Goal: Task Accomplishment & Management: Manage account settings

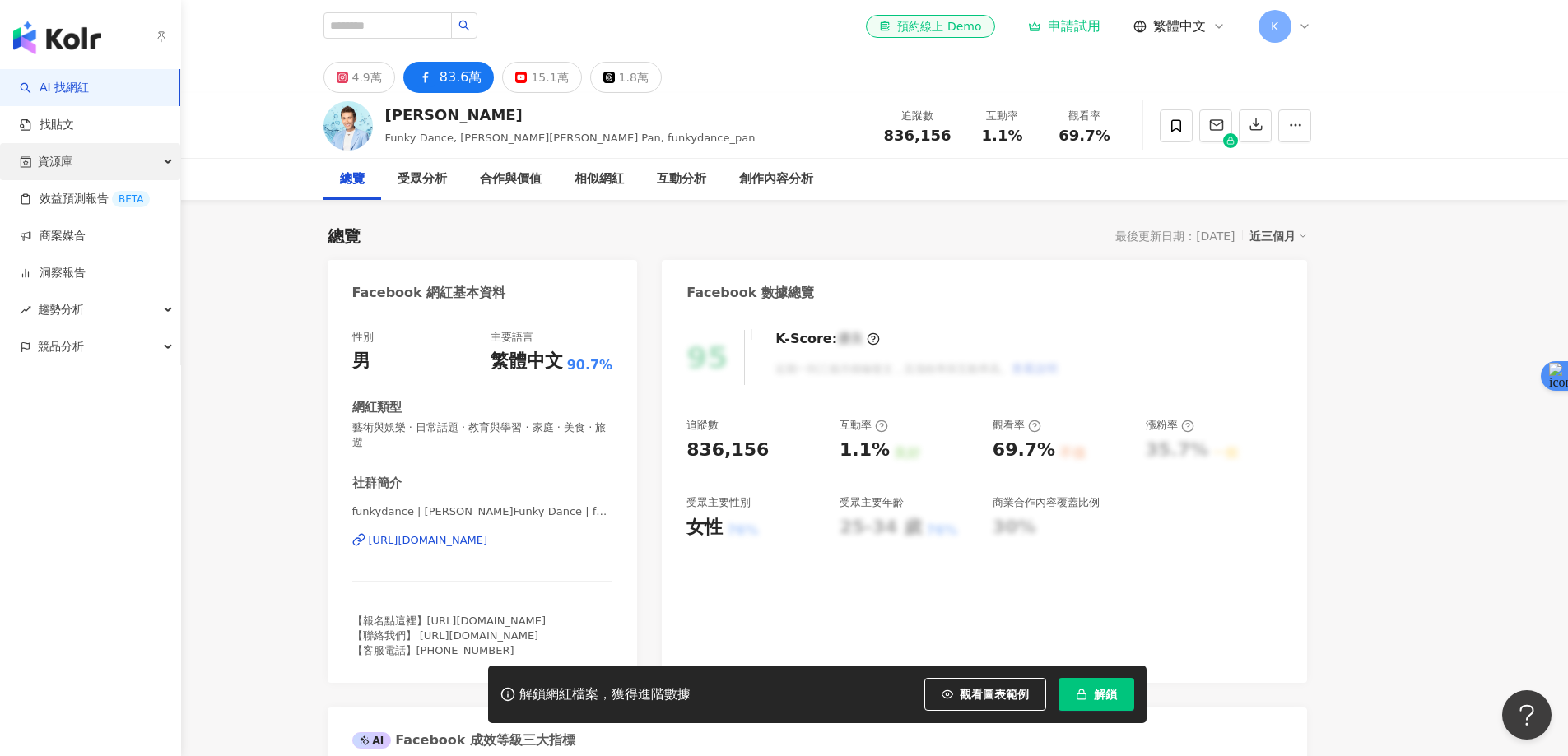
click at [77, 162] on div "資源庫" at bounding box center [90, 161] width 180 height 37
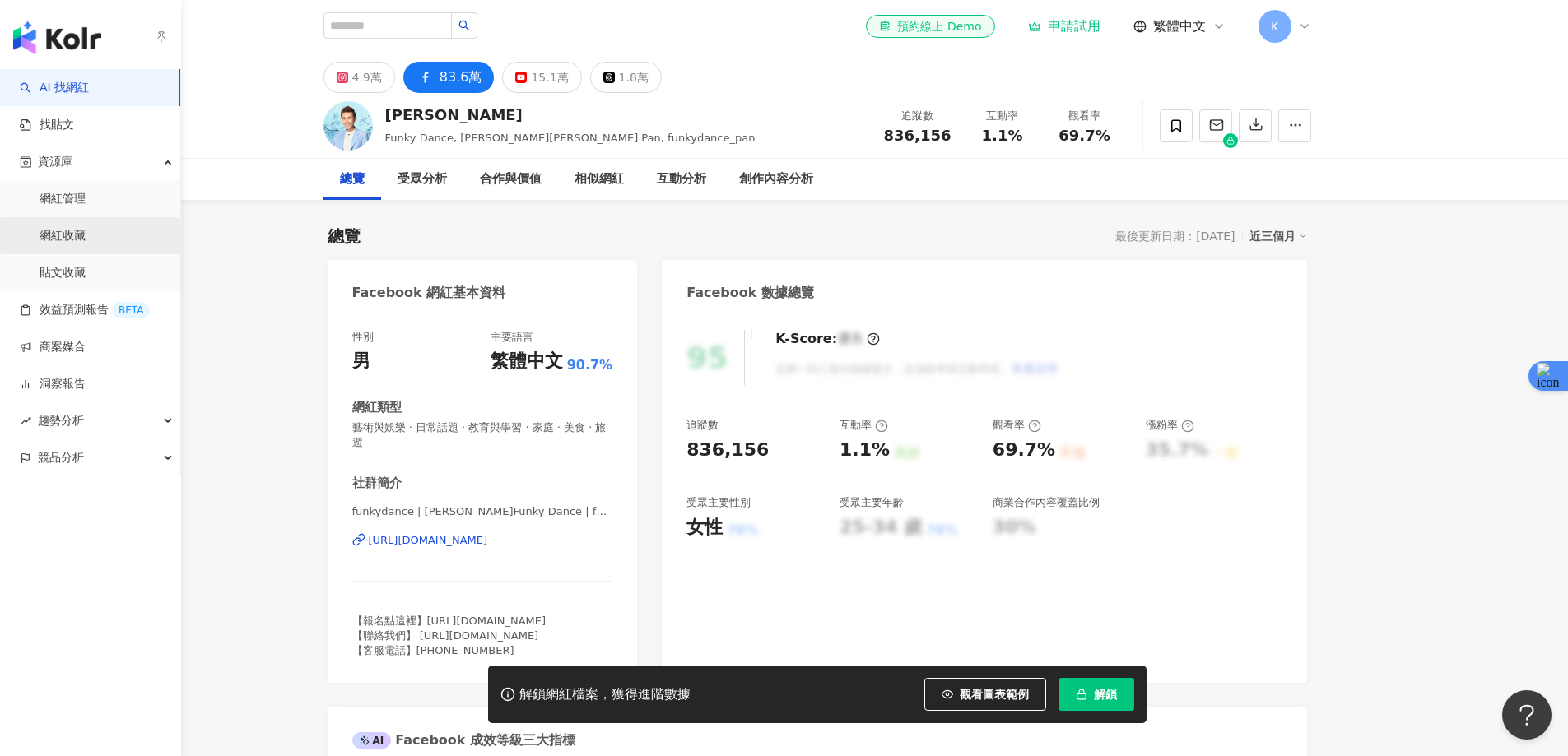
click at [69, 236] on link "網紅收藏" at bounding box center [63, 236] width 46 height 17
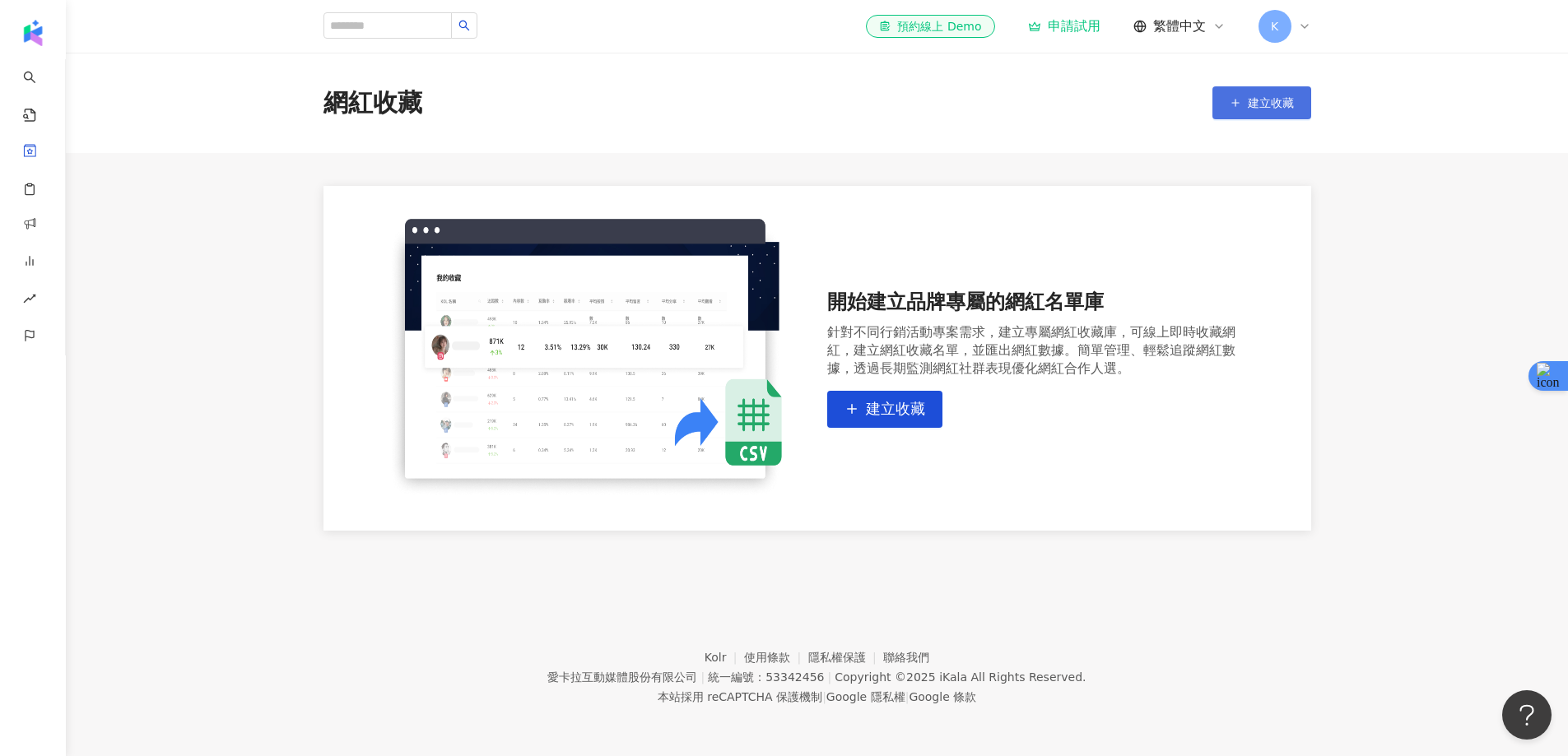
click at [1268, 102] on span "建立收藏" at bounding box center [1271, 103] width 46 height 13
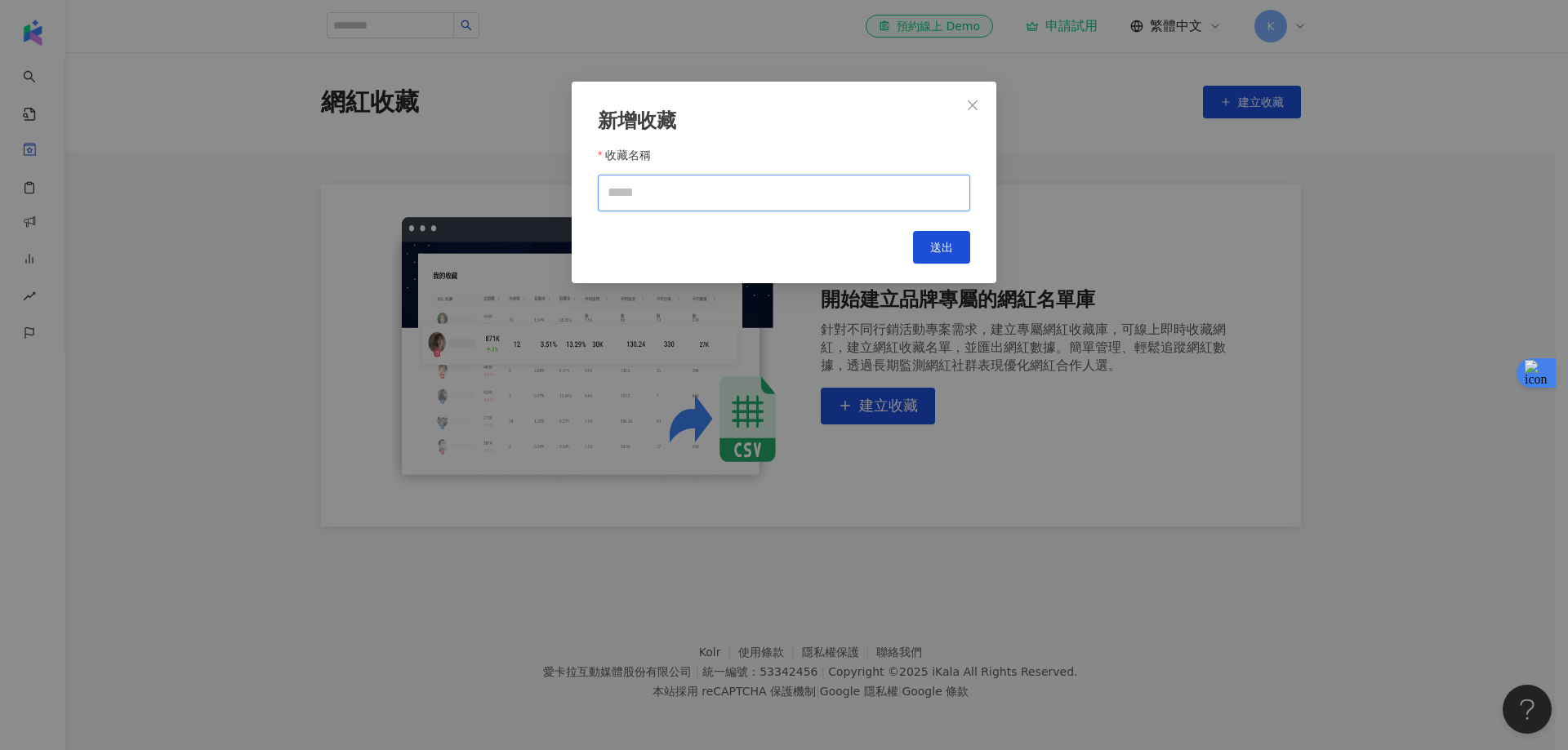
click at [784, 191] on input "收藏名稱" at bounding box center [784, 192] width 373 height 37
click at [636, 192] on input "收藏名稱" at bounding box center [784, 192] width 373 height 37
type input "*"
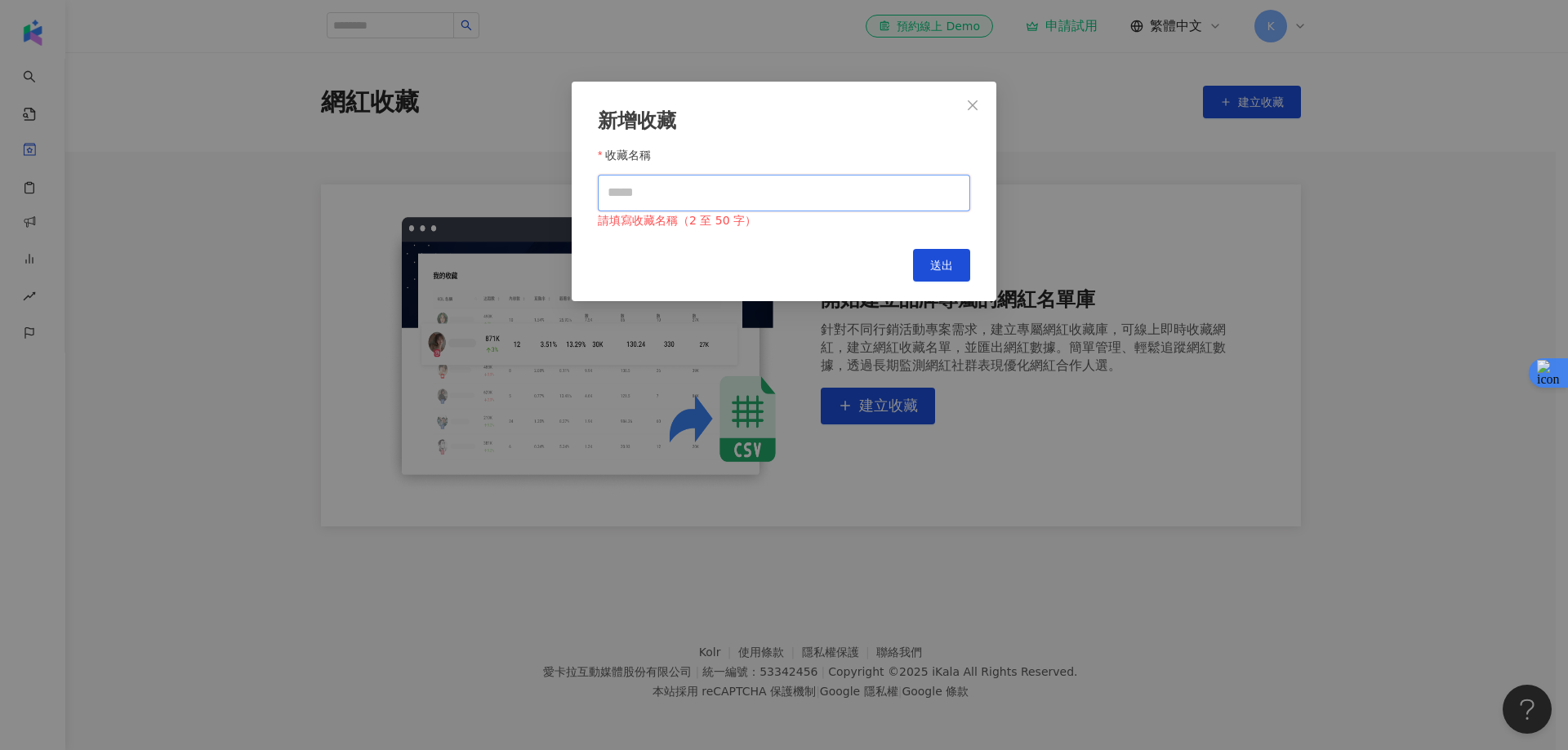
type input "*"
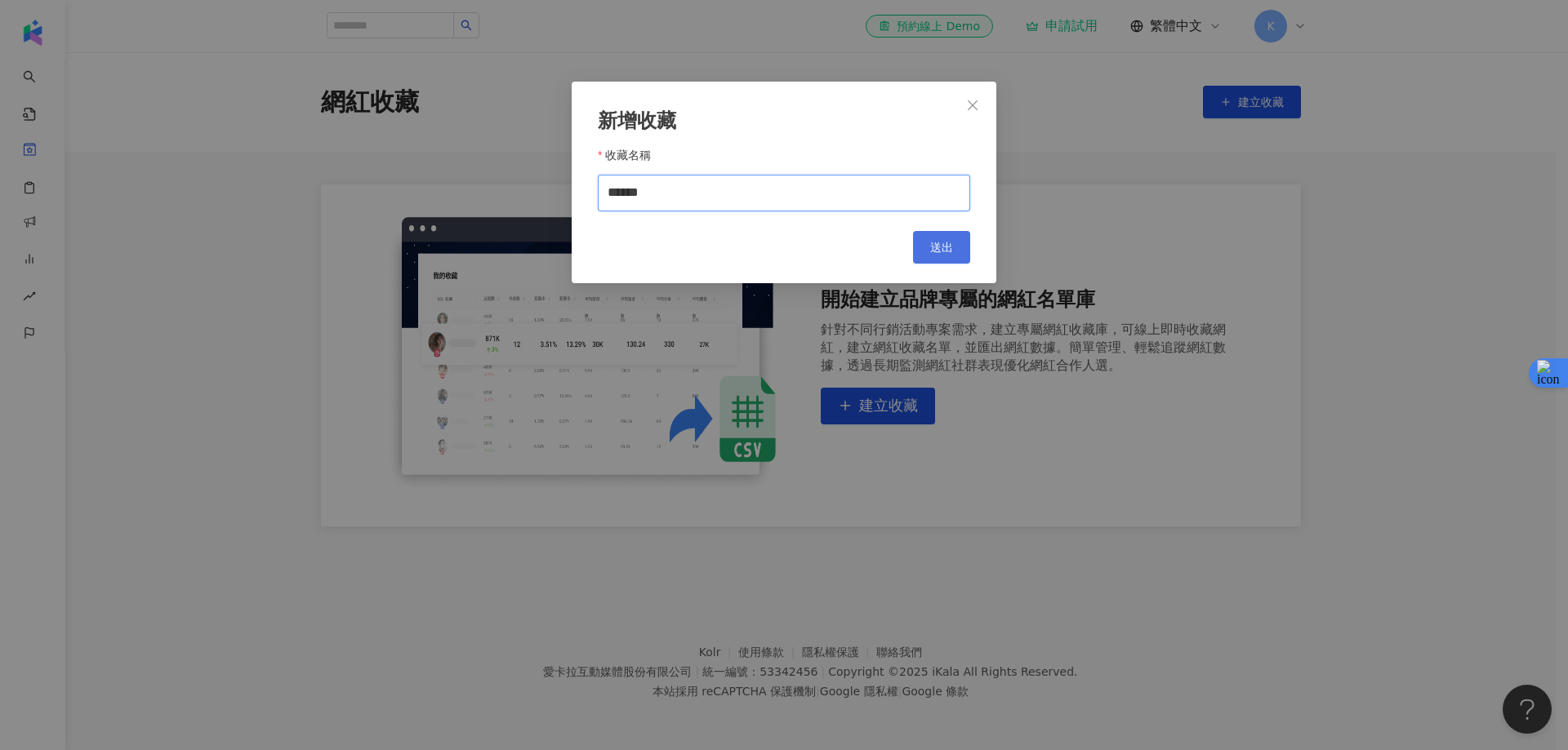
type input "******"
click at [927, 244] on button "送出" at bounding box center [941, 247] width 57 height 33
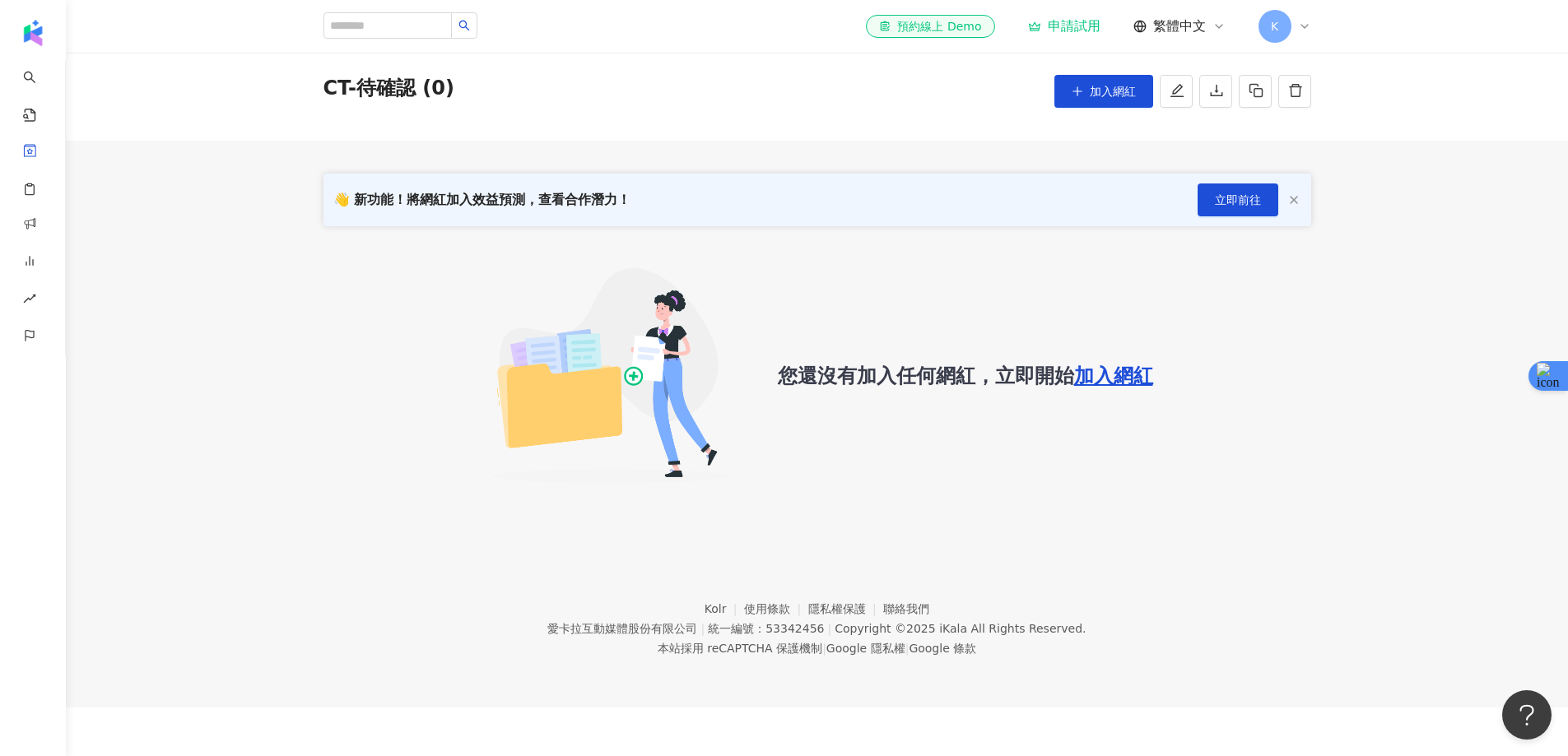
scroll to position [76, 0]
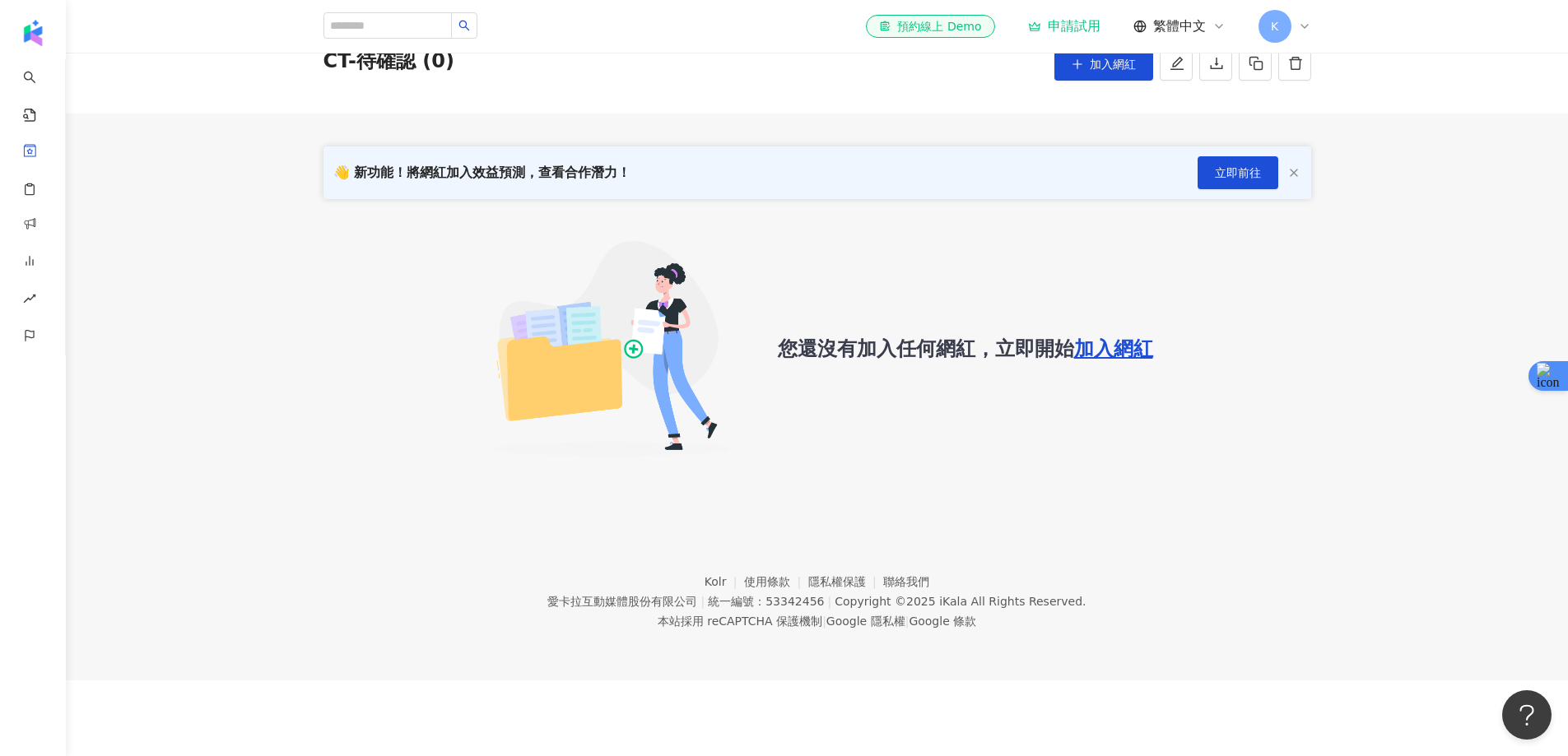
click at [1101, 341] on span "加入網紅" at bounding box center [1114, 349] width 79 height 23
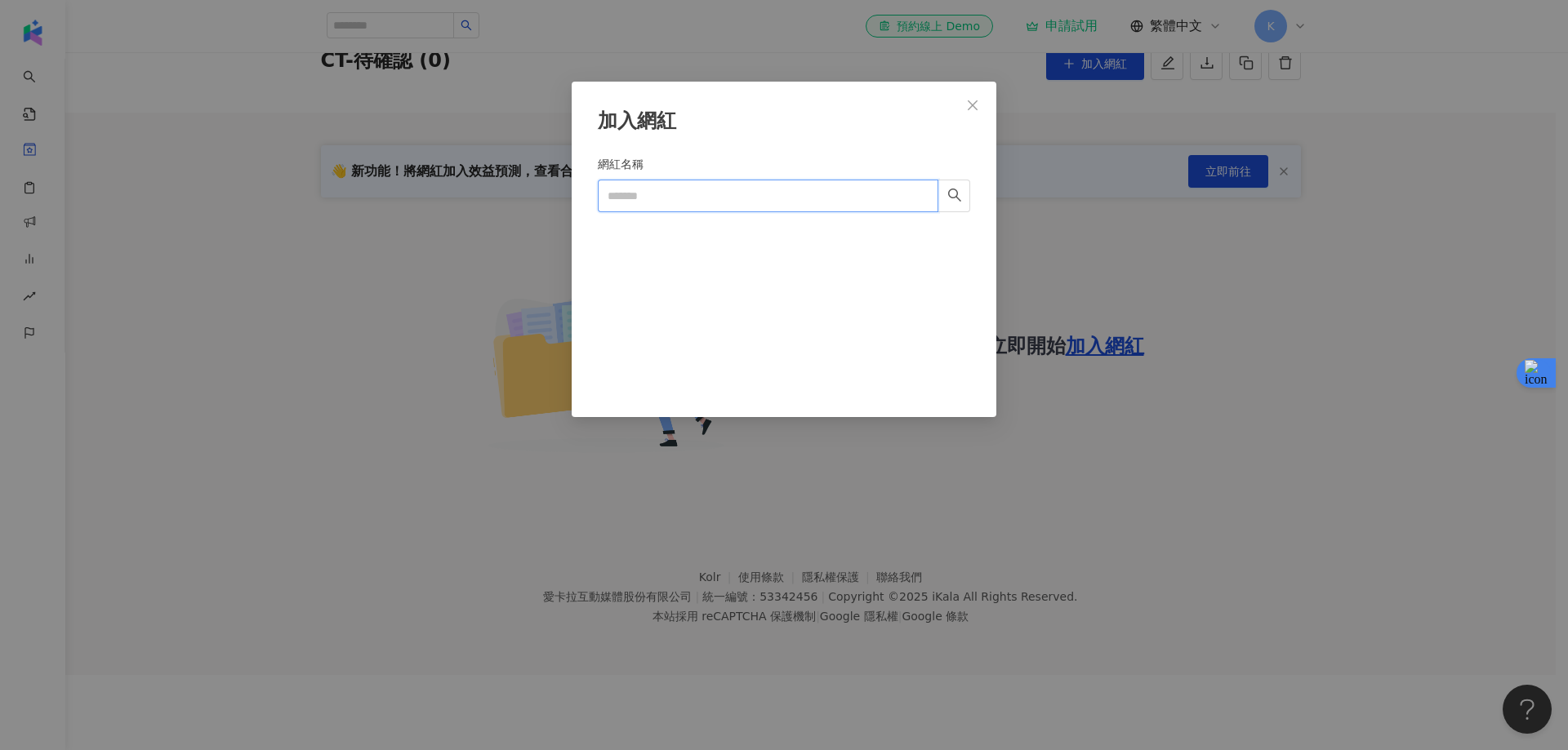
click at [719, 197] on input "網紅名稱" at bounding box center [768, 196] width 341 height 33
click at [972, 106] on icon "close" at bounding box center [972, 105] width 10 height 10
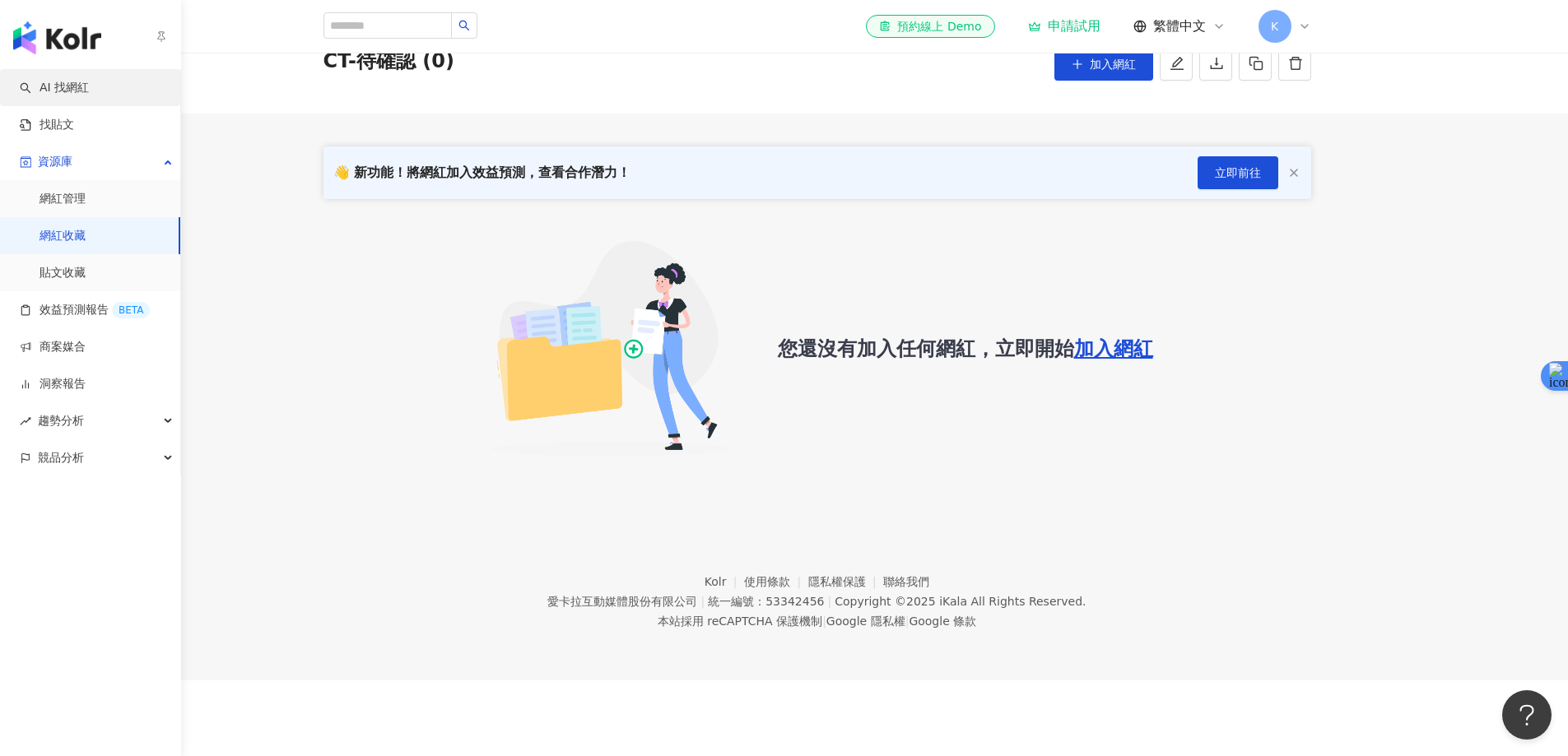
click at [44, 87] on link "AI 找網紅" at bounding box center [54, 88] width 69 height 17
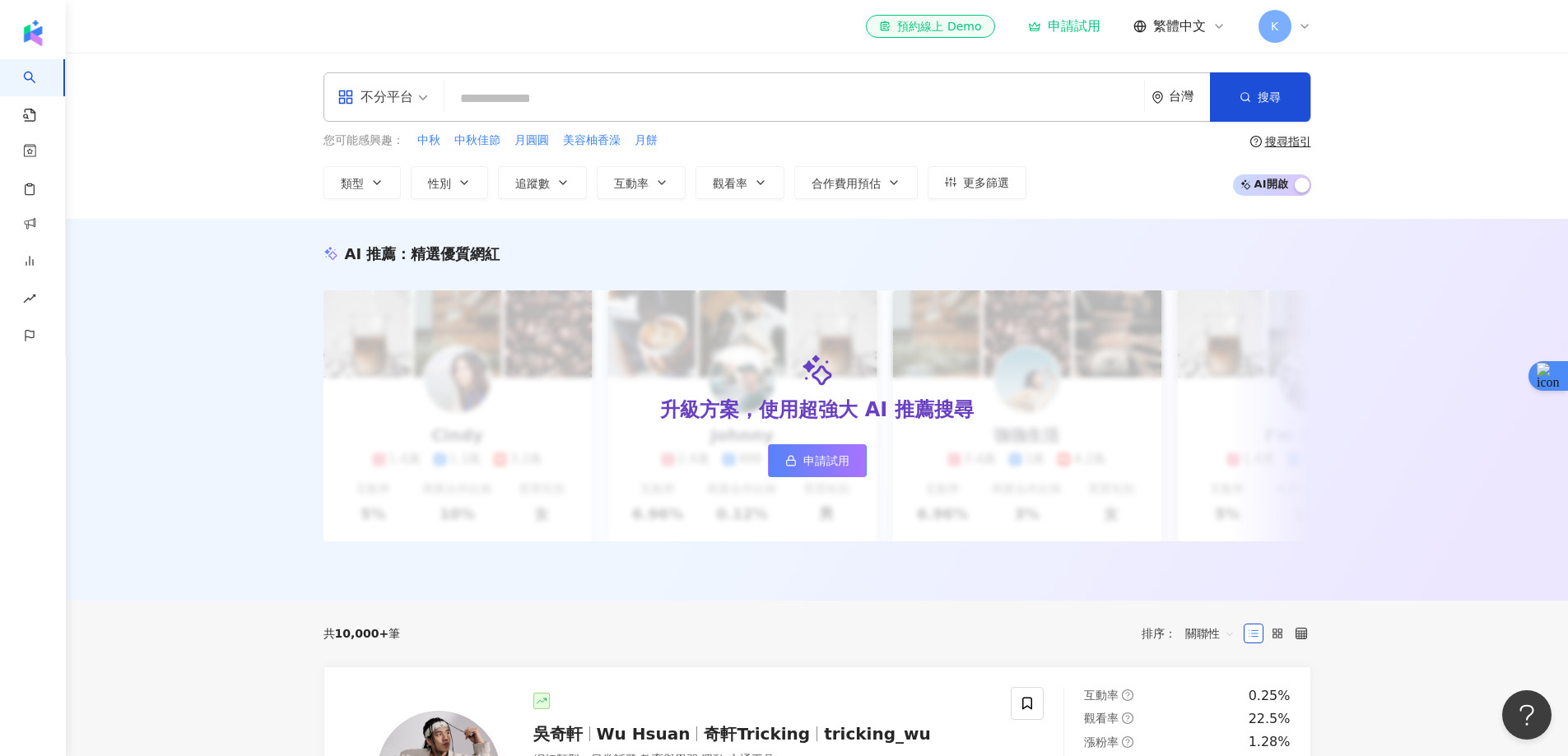
click at [550, 101] on input "search" at bounding box center [793, 99] width 686 height 31
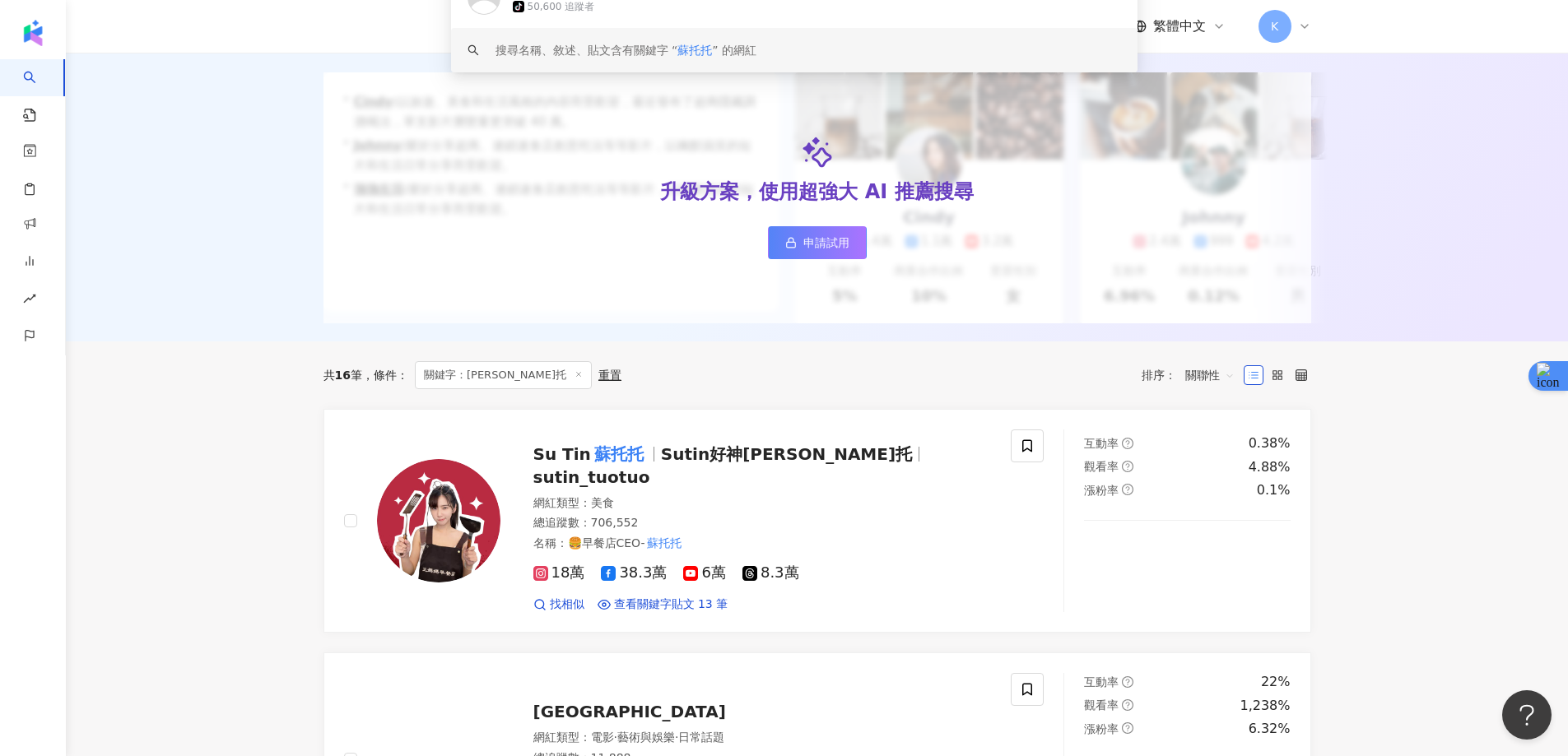
scroll to position [247, 0]
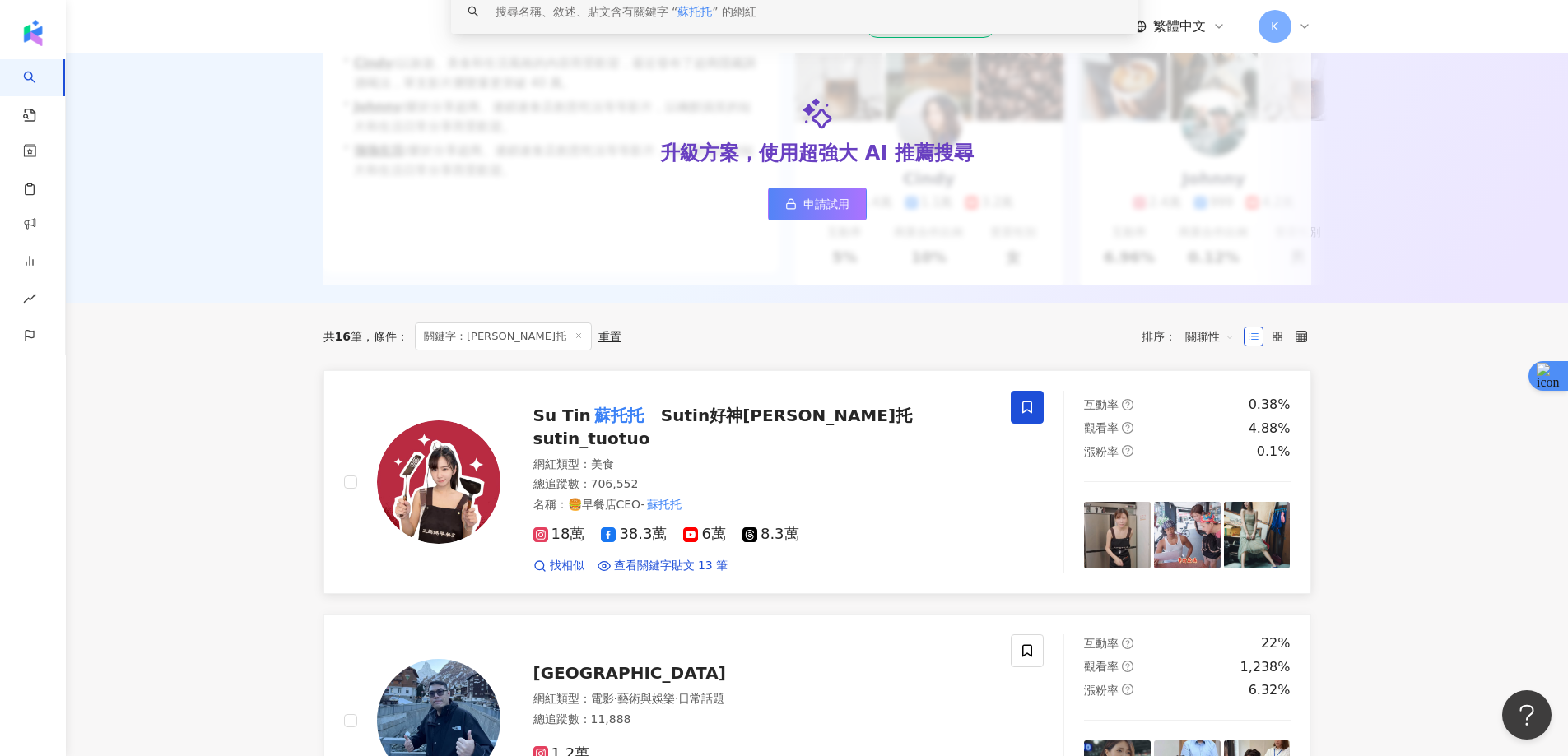
click at [1021, 414] on icon at bounding box center [1027, 407] width 15 height 15
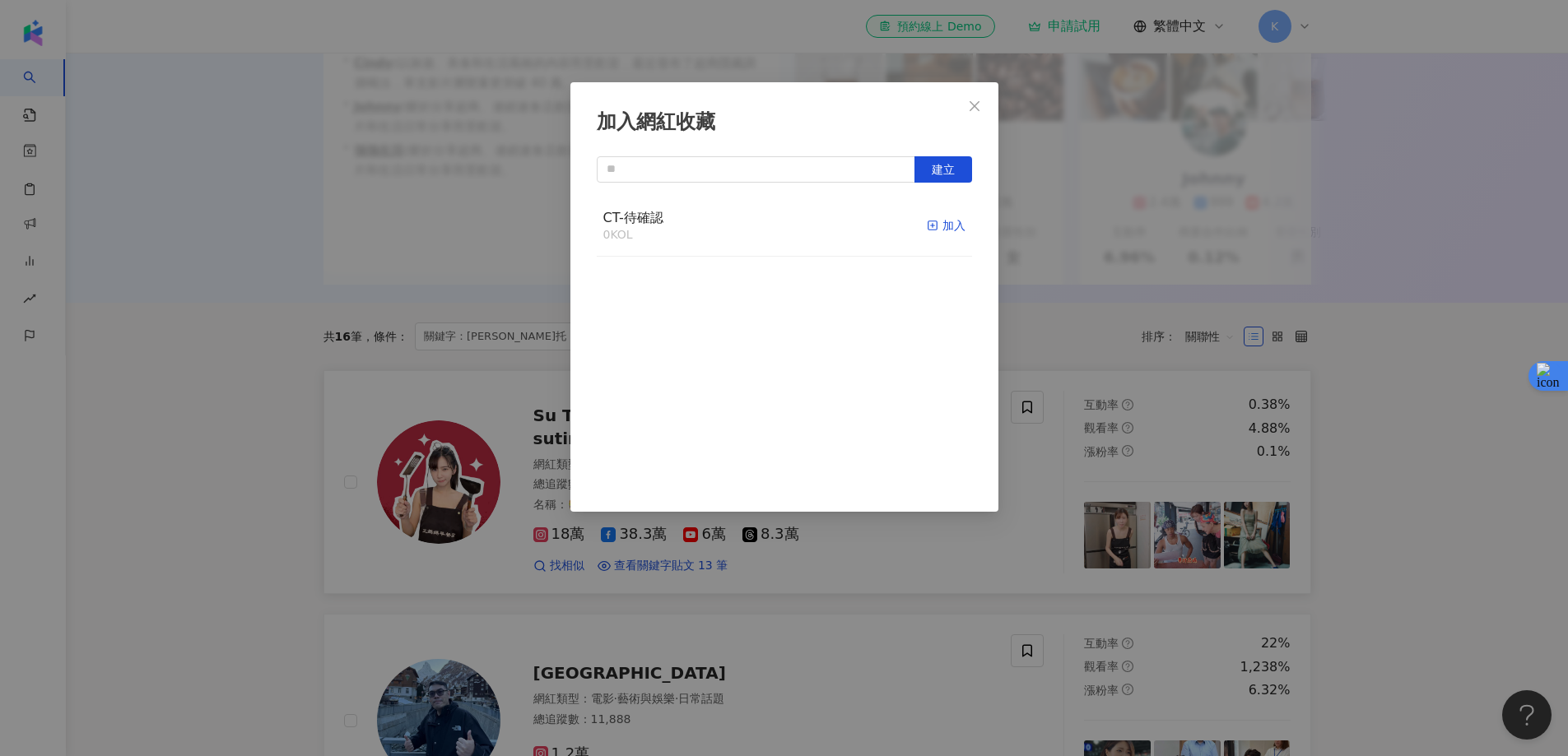
click at [926, 225] on icon "button" at bounding box center [932, 225] width 12 height 12
click at [713, 165] on input "text" at bounding box center [756, 169] width 319 height 26
click at [1449, 288] on div "加入網紅收藏 建立 CT-待確認 1 KOL 已加入" at bounding box center [784, 378] width 1568 height 756
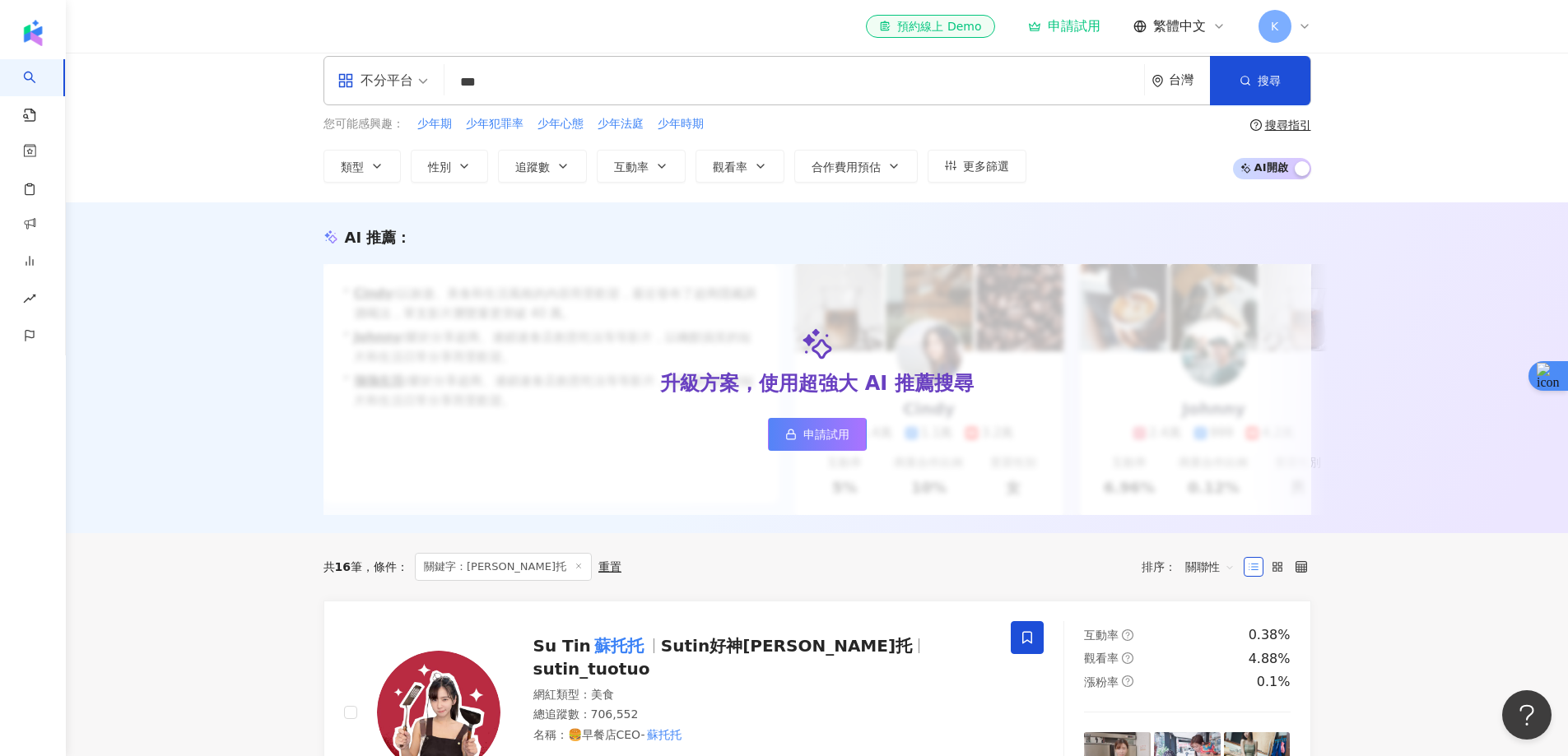
scroll to position [0, 0]
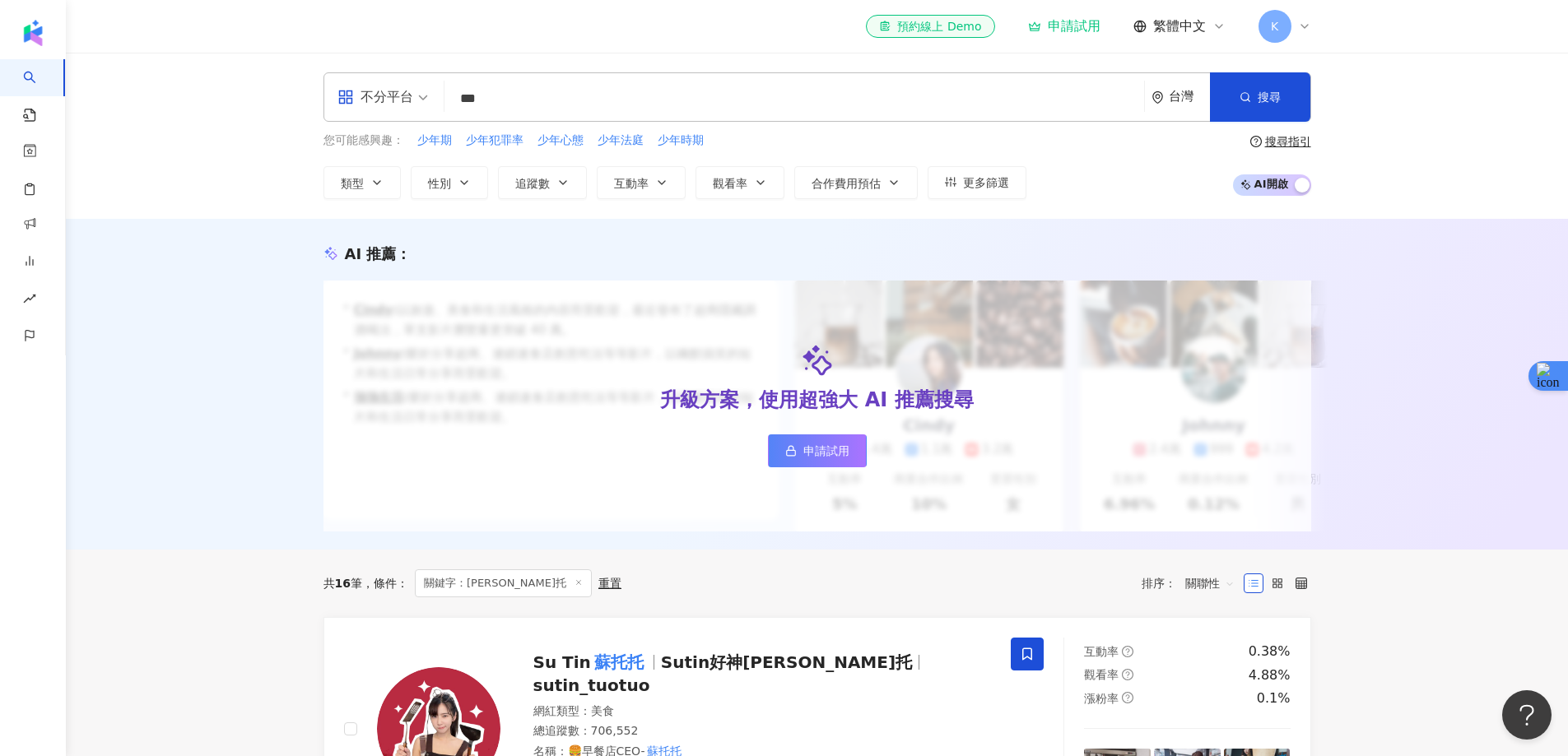
click at [527, 104] on input "***" at bounding box center [793, 99] width 686 height 31
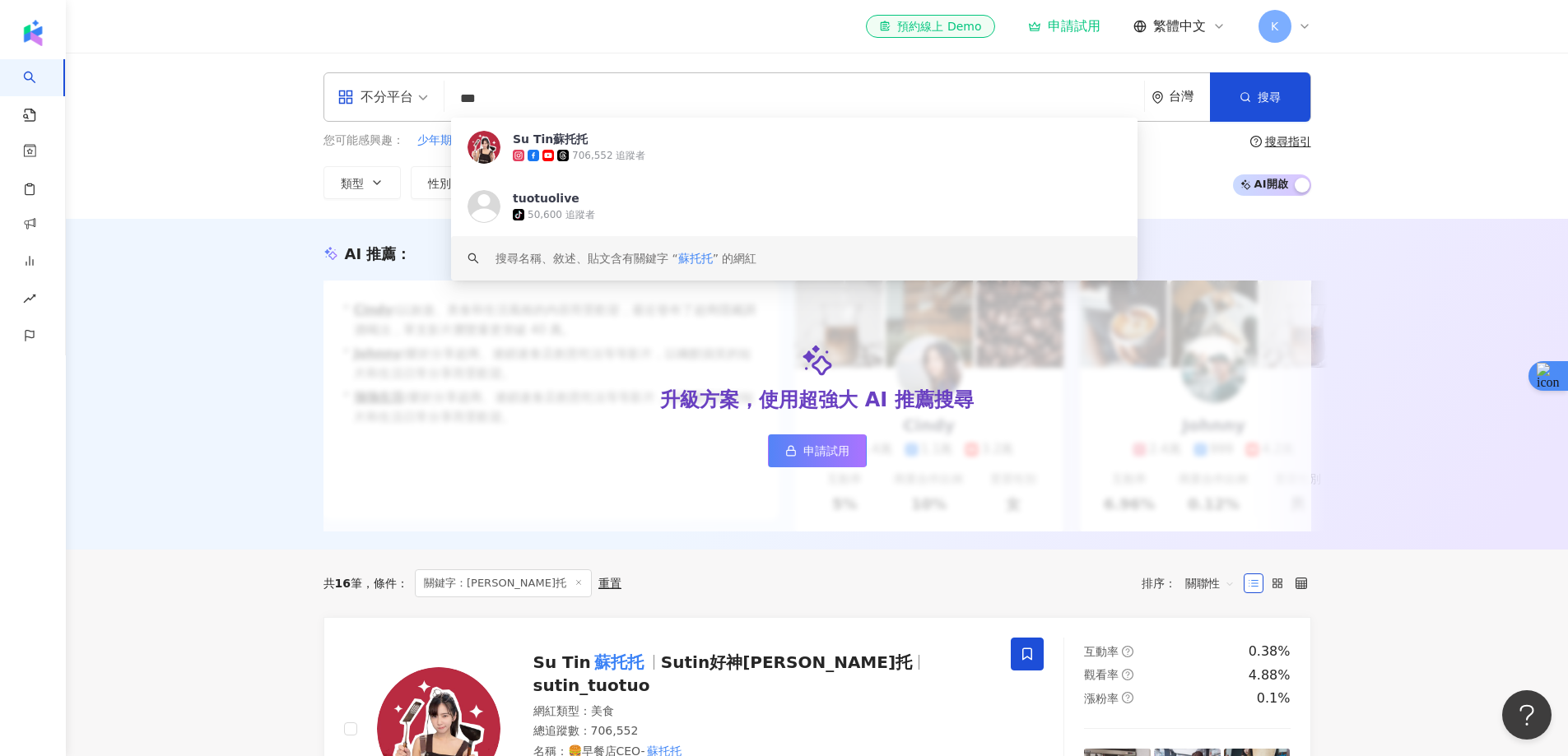
click at [527, 104] on input "***" at bounding box center [793, 99] width 686 height 31
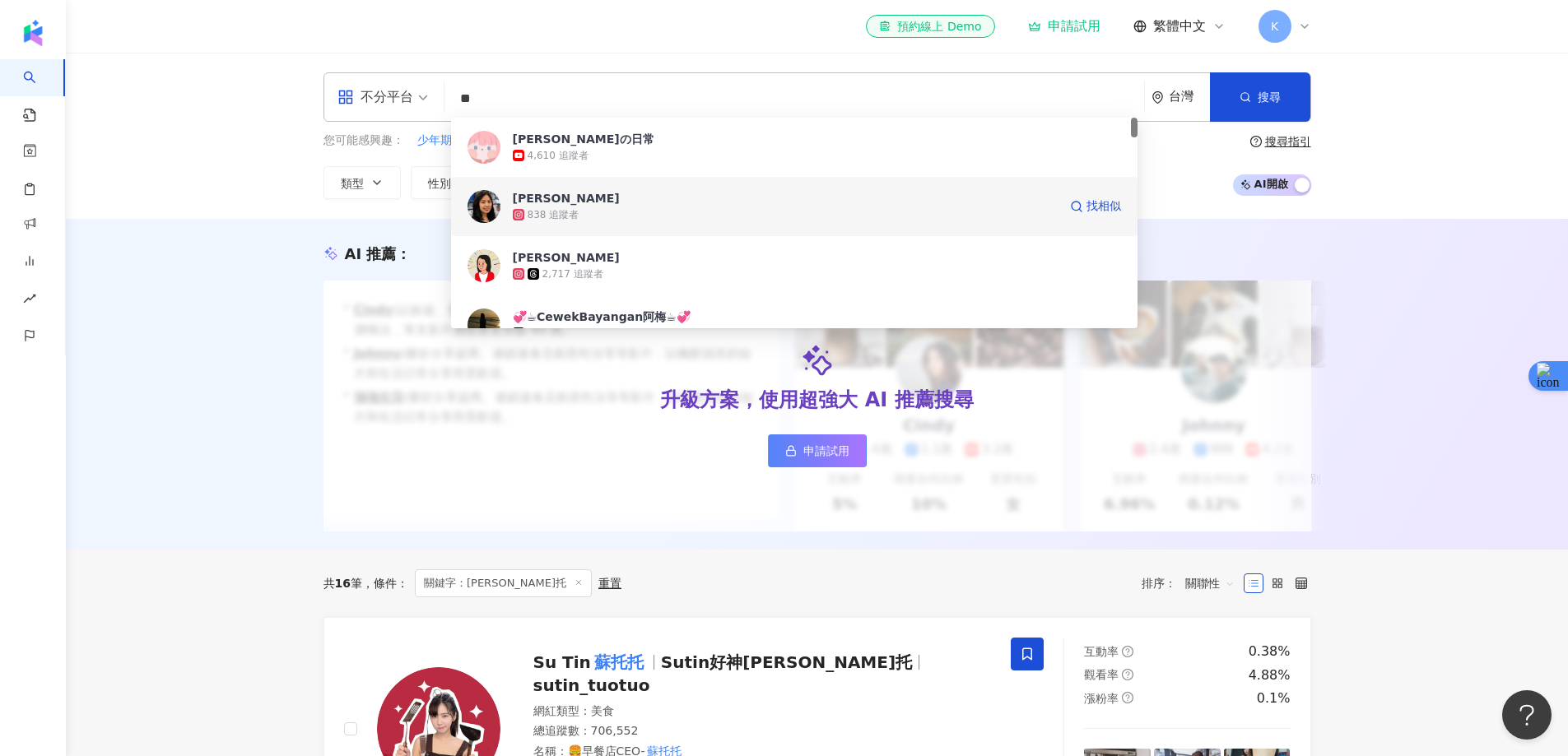
scroll to position [83, 0]
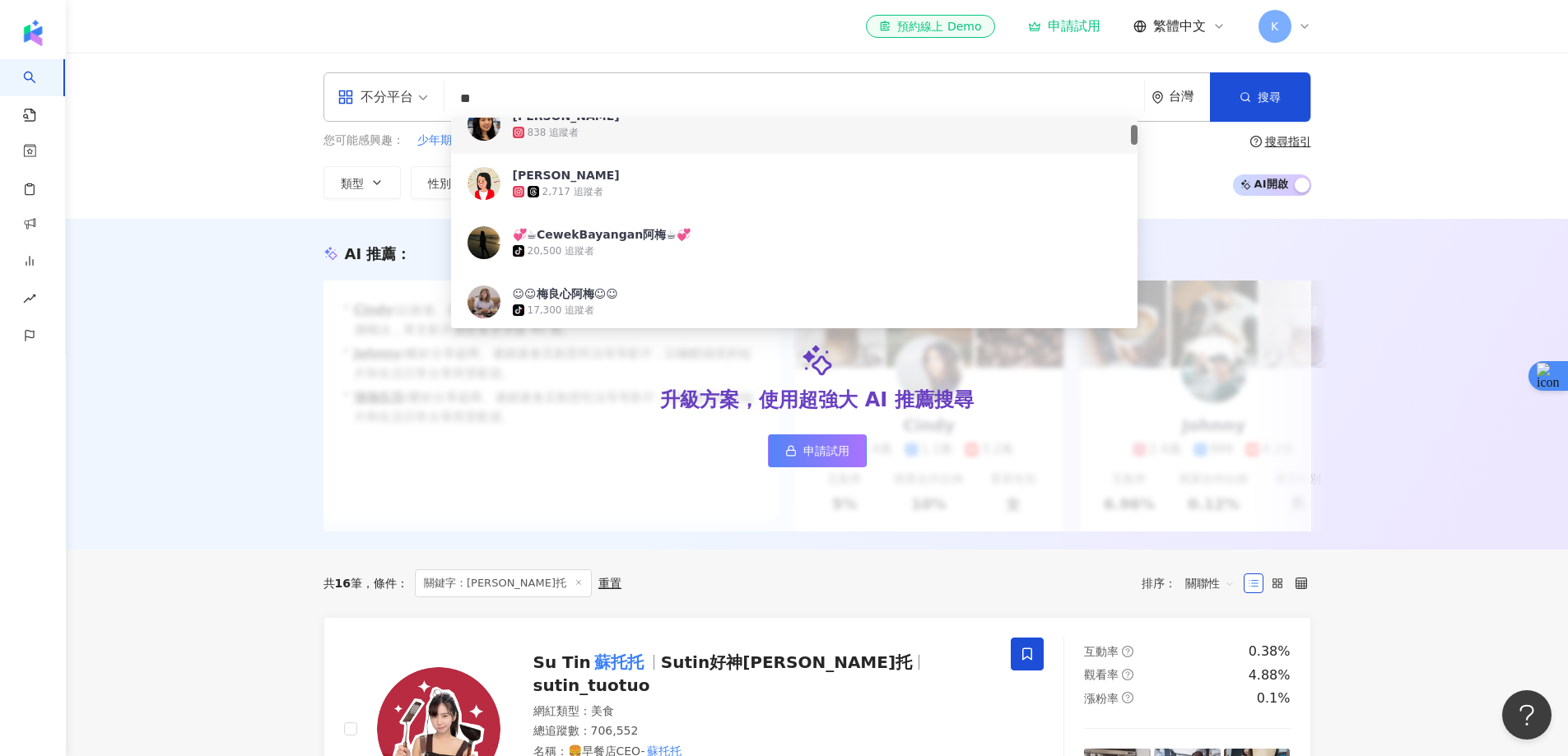
click at [492, 98] on input "**" at bounding box center [793, 99] width 686 height 31
paste input "*******"
type input "*********"
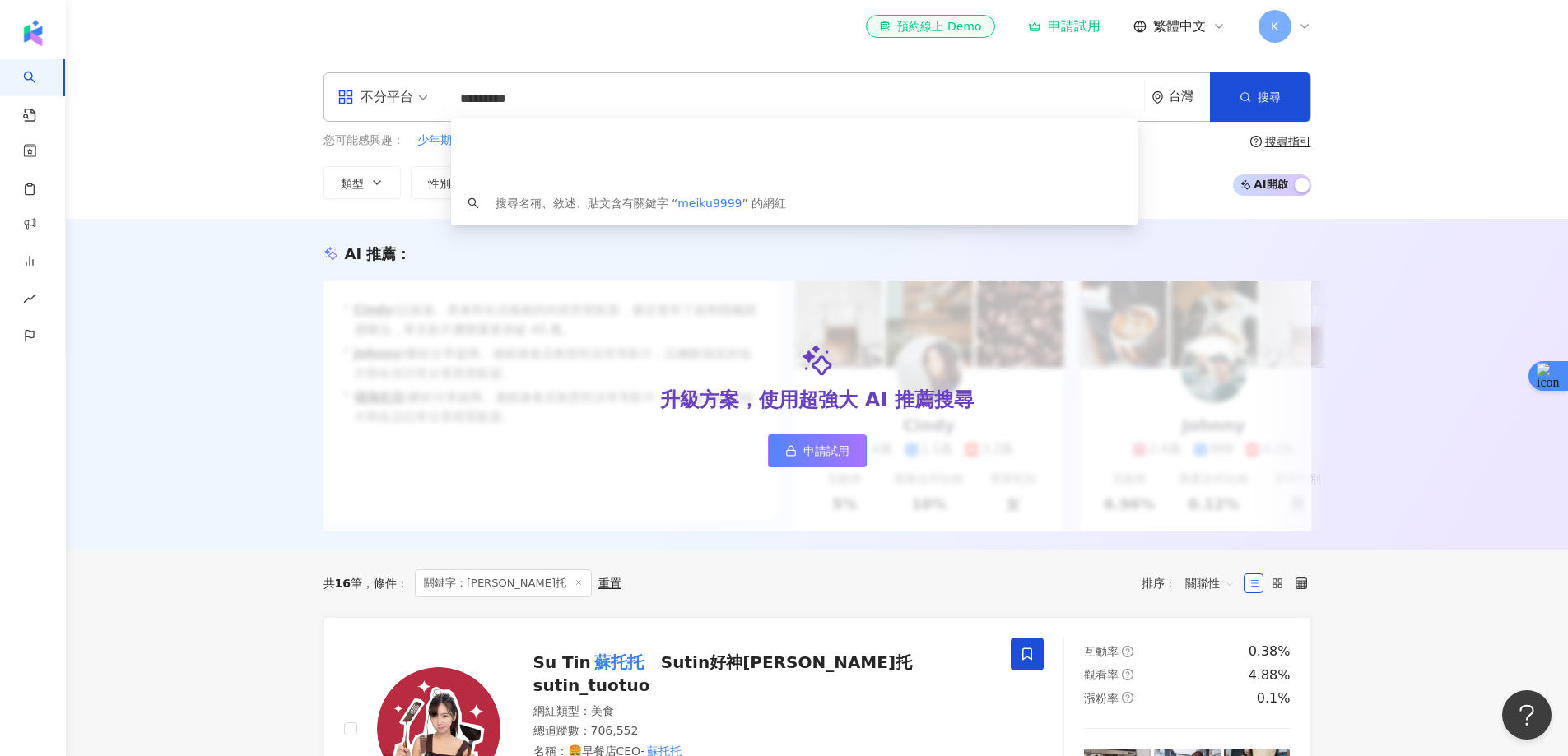
scroll to position [0, 0]
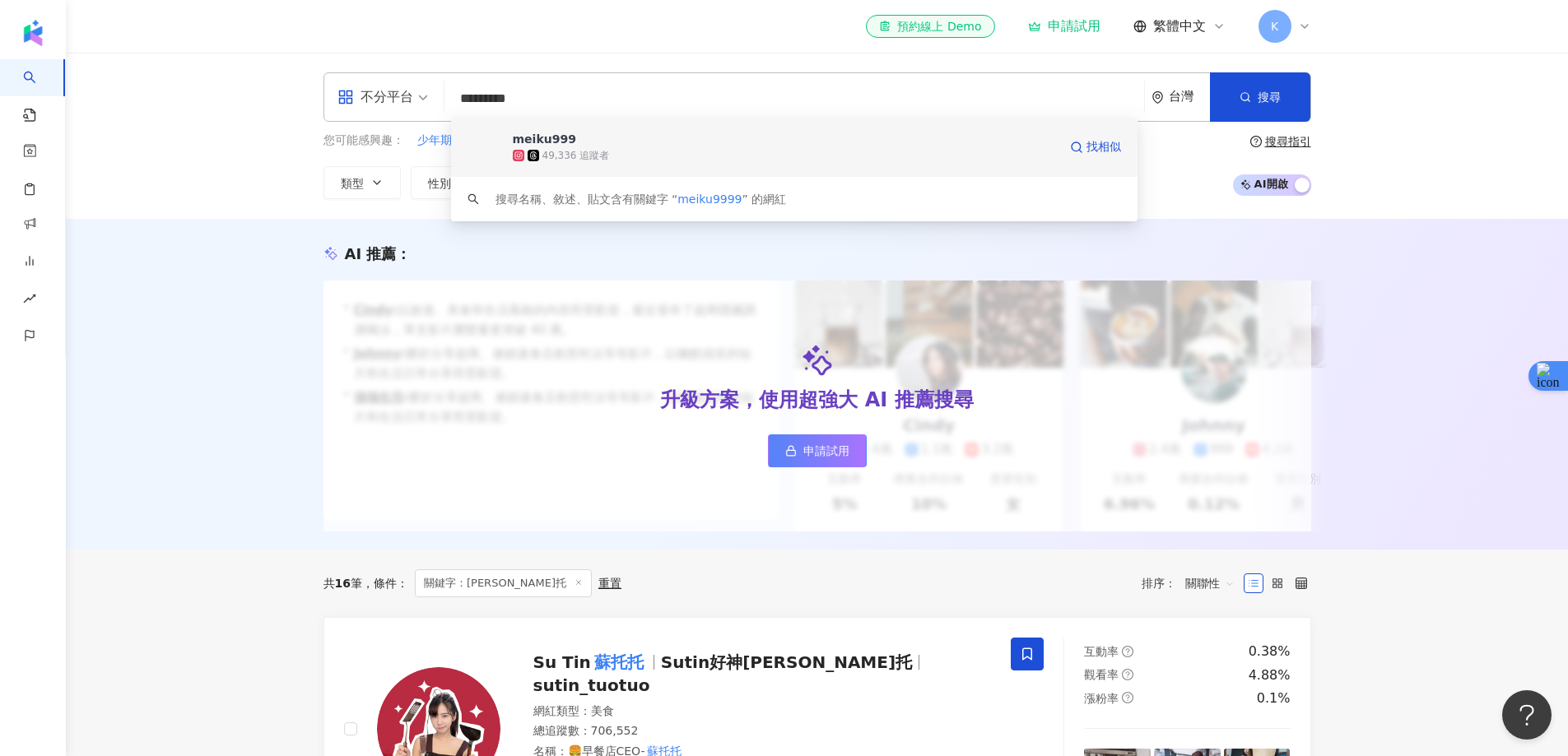
click at [612, 137] on span "meiku999" at bounding box center [785, 139] width 545 height 17
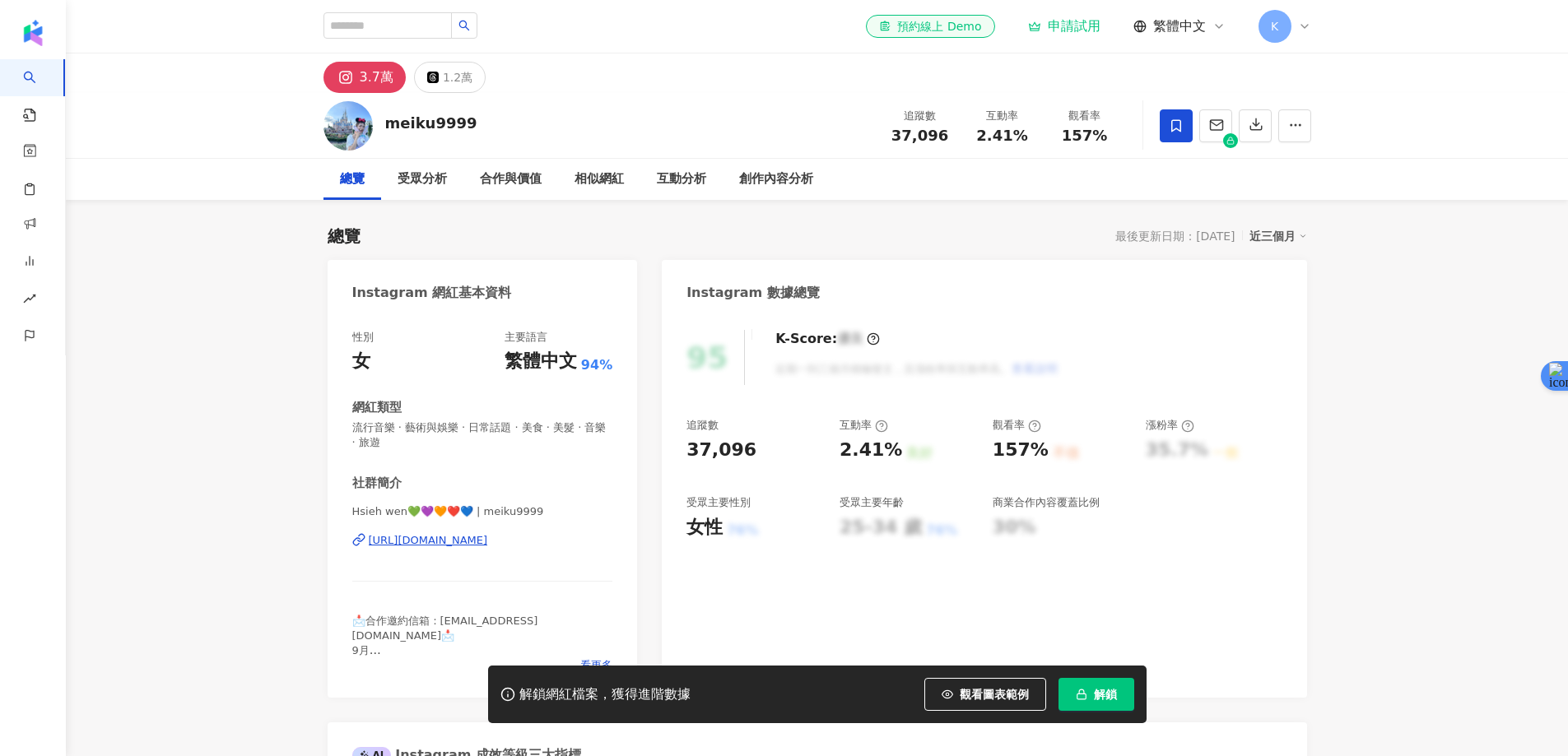
click at [1168, 125] on span at bounding box center [1177, 126] width 33 height 33
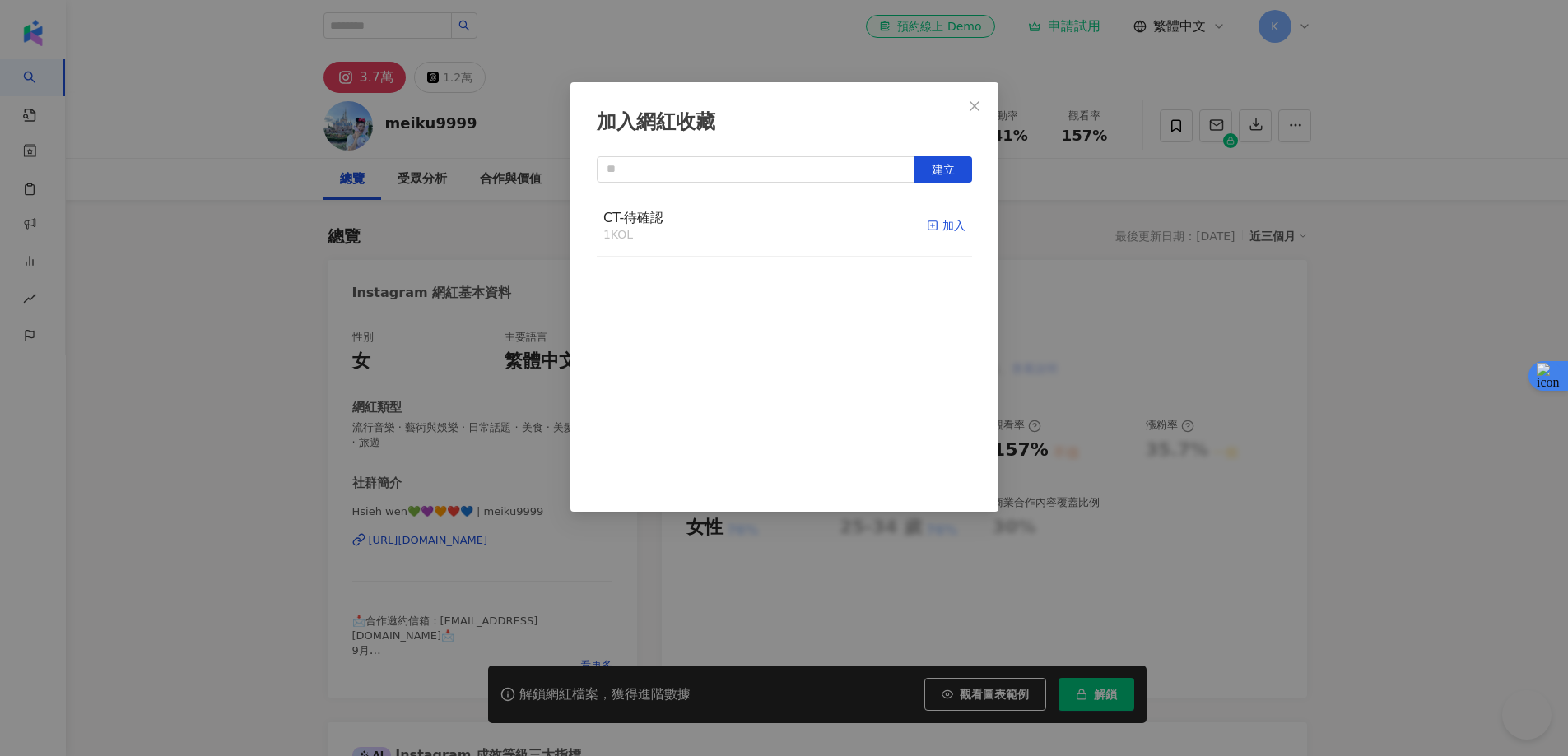
click at [926, 227] on icon "button" at bounding box center [932, 225] width 12 height 12
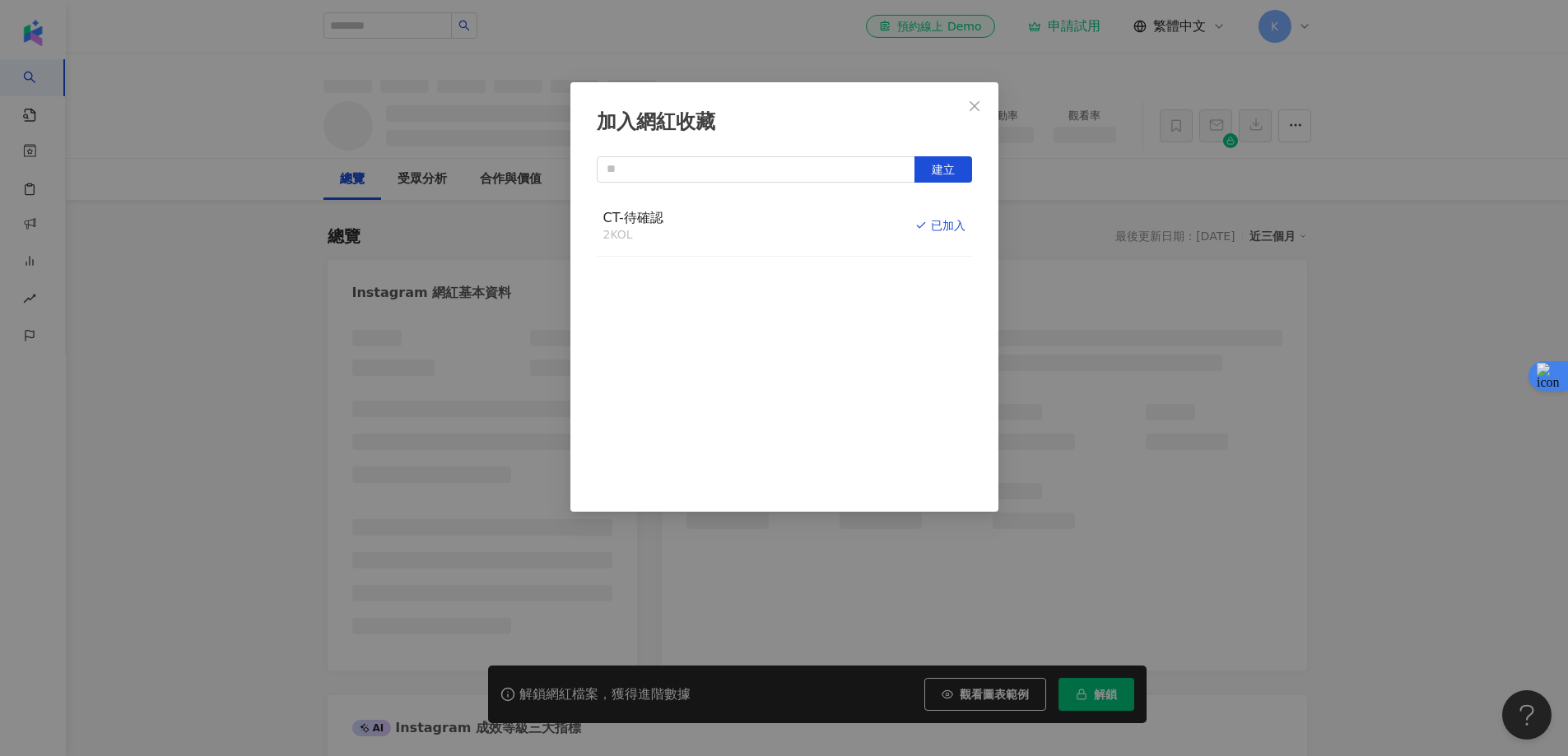
click at [1416, 276] on div "加入網紅收藏 建立 CT-待確認 2 KOL 已加入" at bounding box center [784, 378] width 1568 height 756
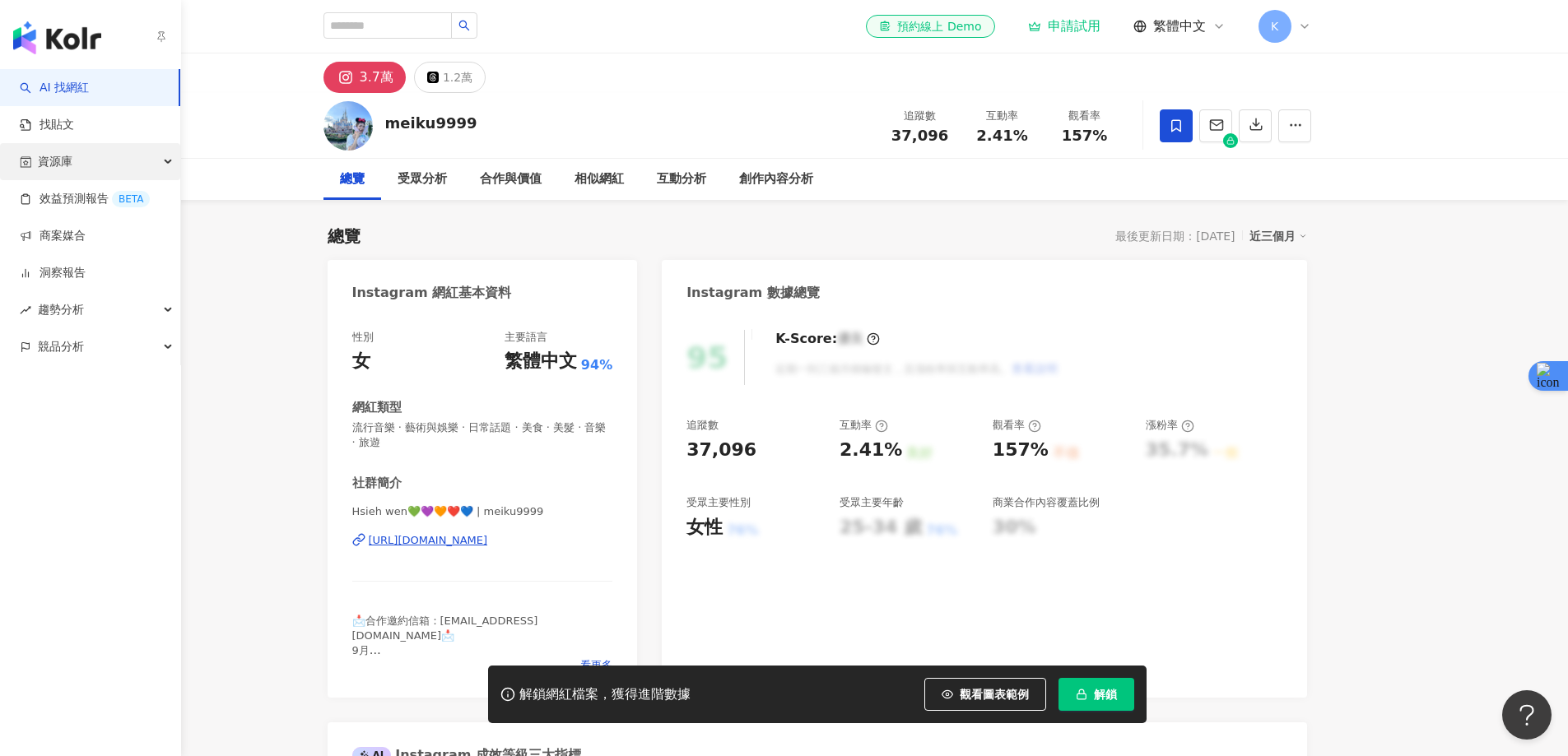
click at [67, 162] on span "資源庫" at bounding box center [55, 161] width 35 height 37
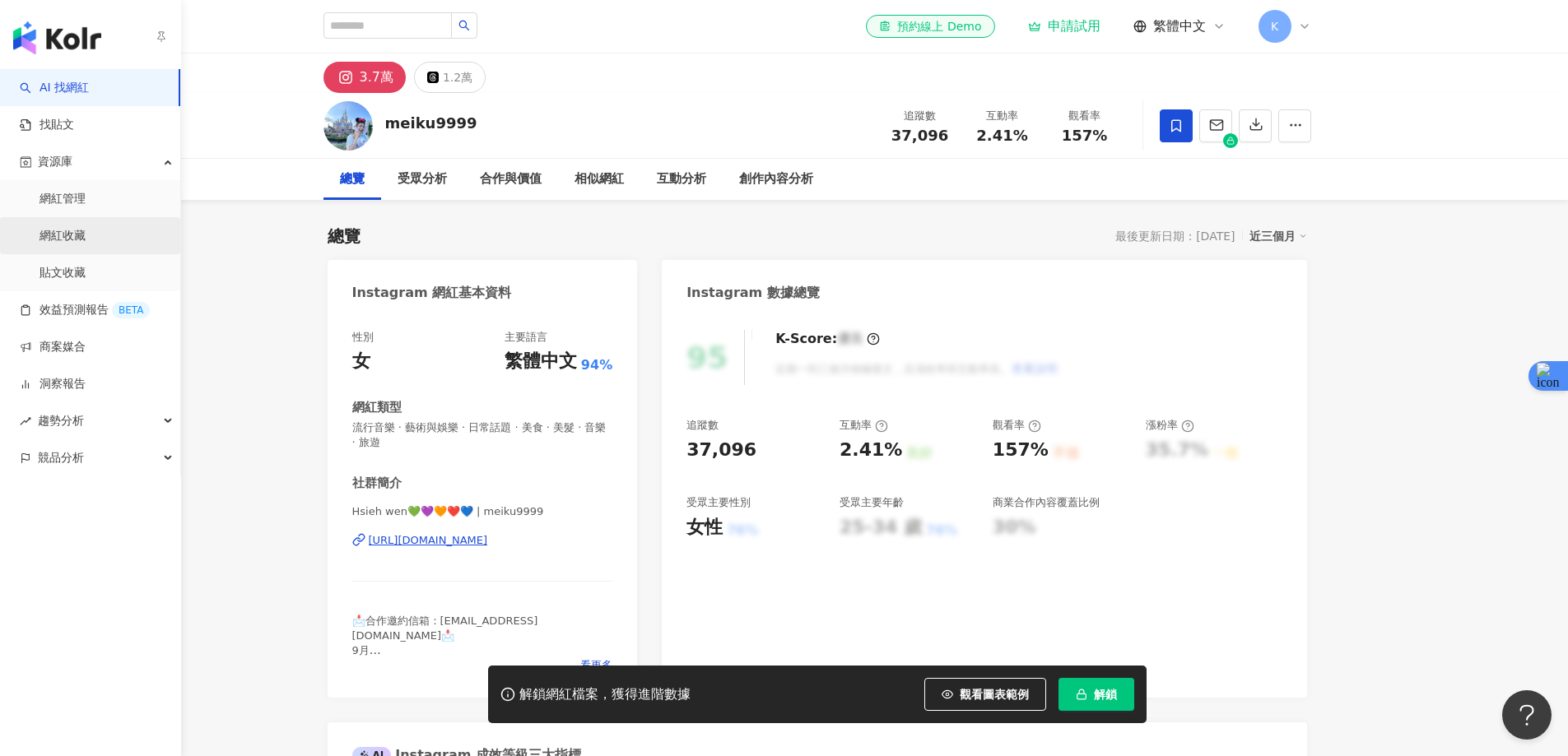
click at [76, 234] on link "網紅收藏" at bounding box center [63, 236] width 46 height 17
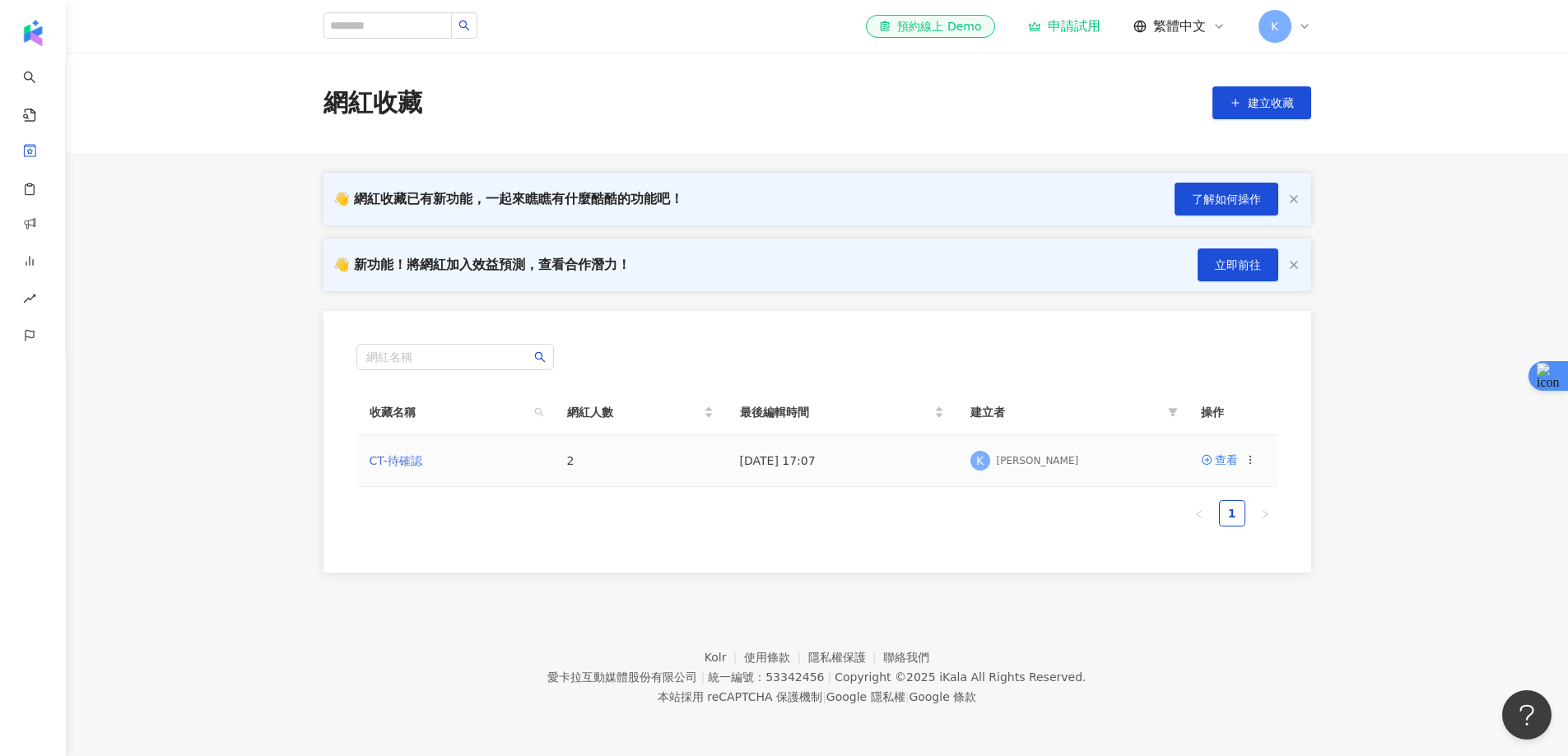
click at [401, 465] on link "CT-待確認" at bounding box center [396, 461] width 53 height 13
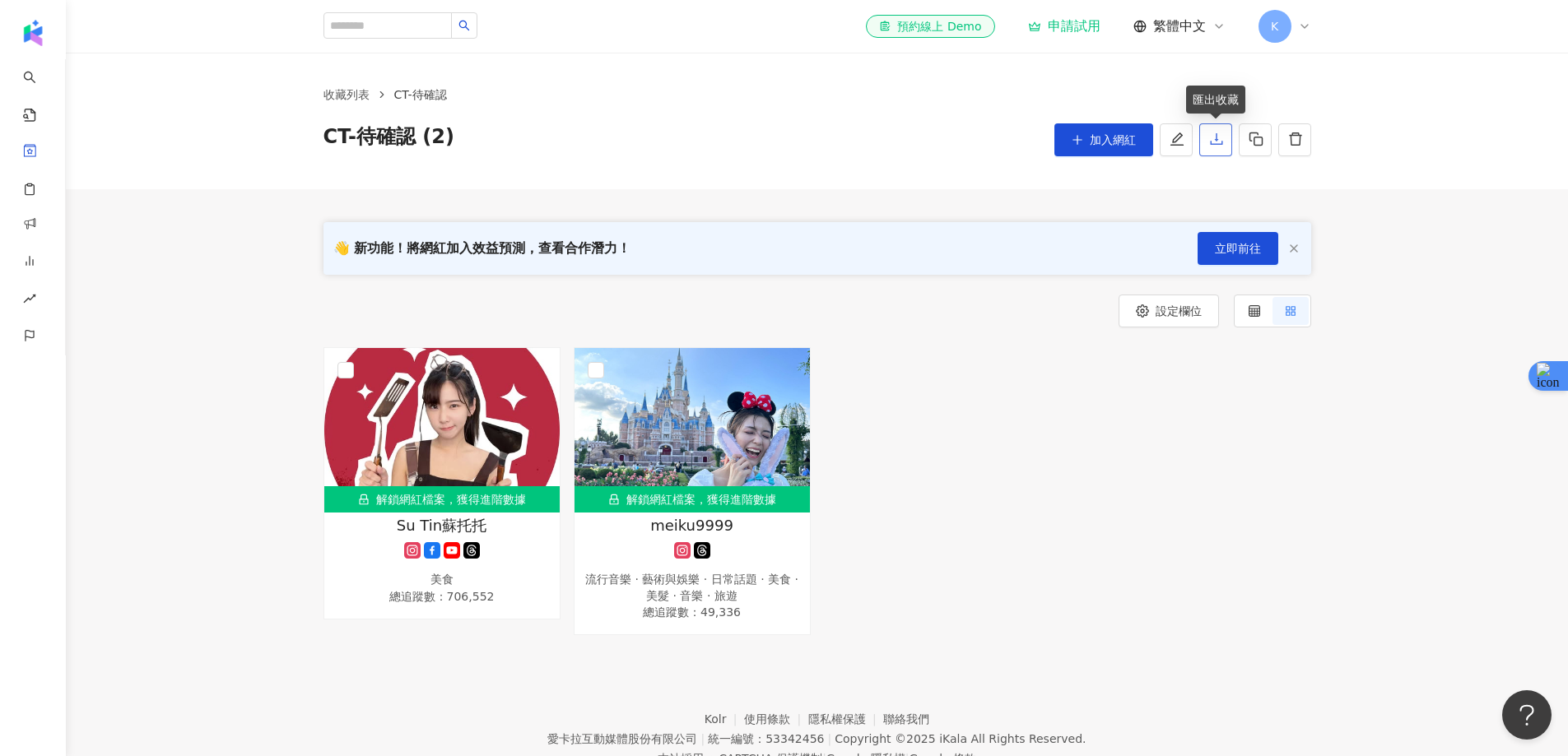
click at [1217, 144] on icon "download" at bounding box center [1216, 139] width 15 height 15
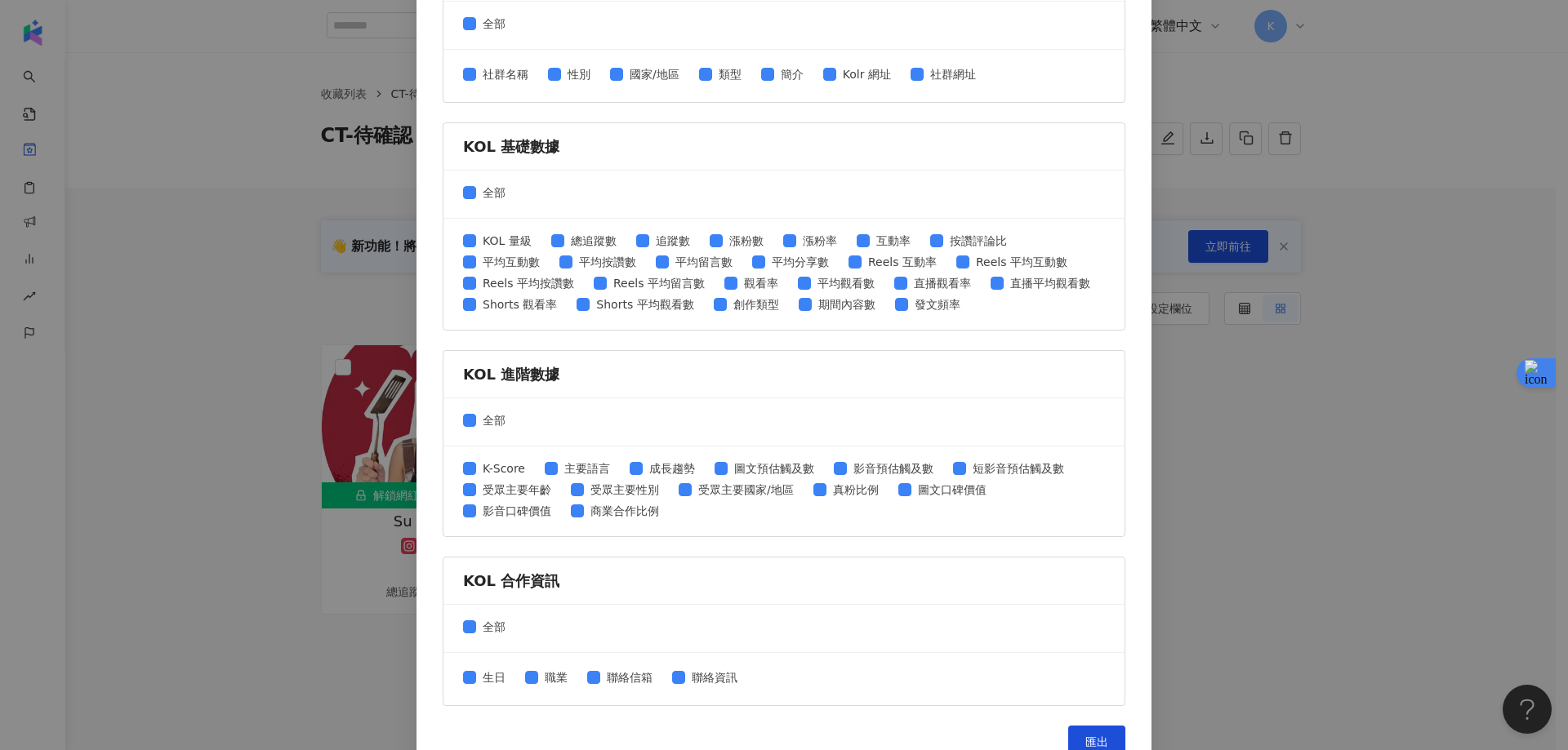
scroll to position [517, 0]
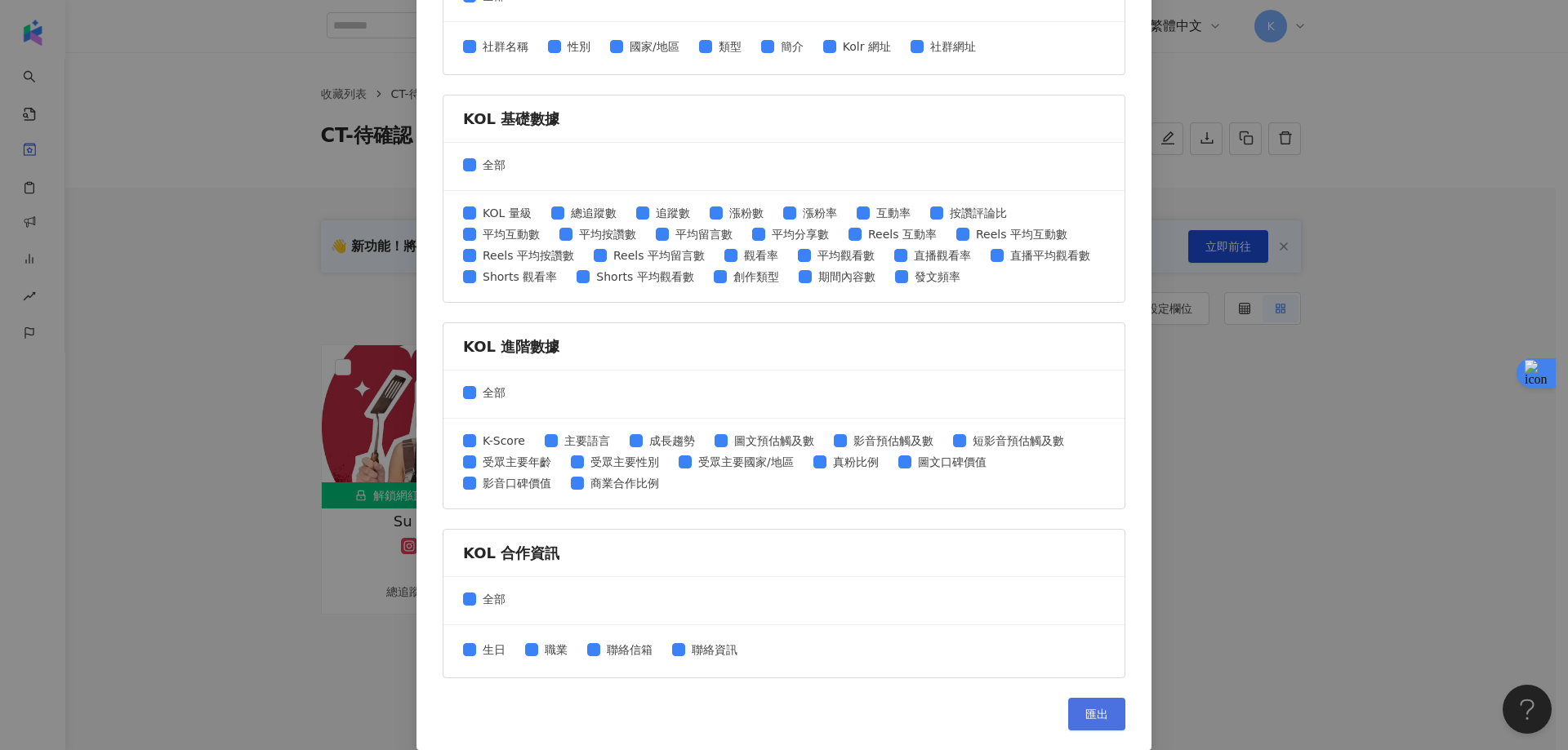
click at [1085, 709] on span "匯出" at bounding box center [1097, 714] width 23 height 13
click at [1284, 540] on div "匯出收藏 請選擇您欲匯出的項目 社群平台 全部 Facebook Instagram YouTube TikTok X 數據時間 全部 近三個月 近六個月 K…" at bounding box center [784, 375] width 1568 height 750
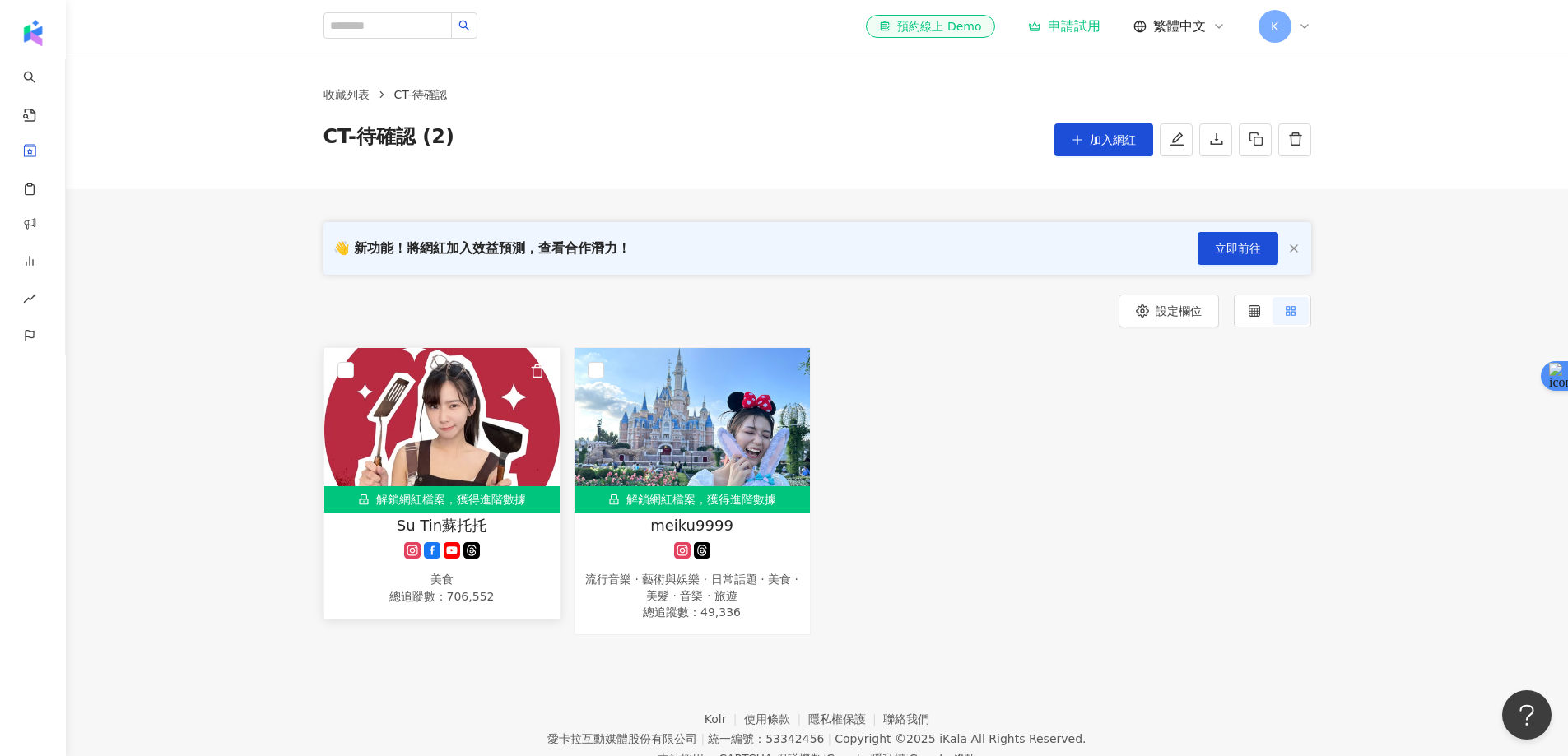
click at [512, 443] on img at bounding box center [442, 430] width 235 height 164
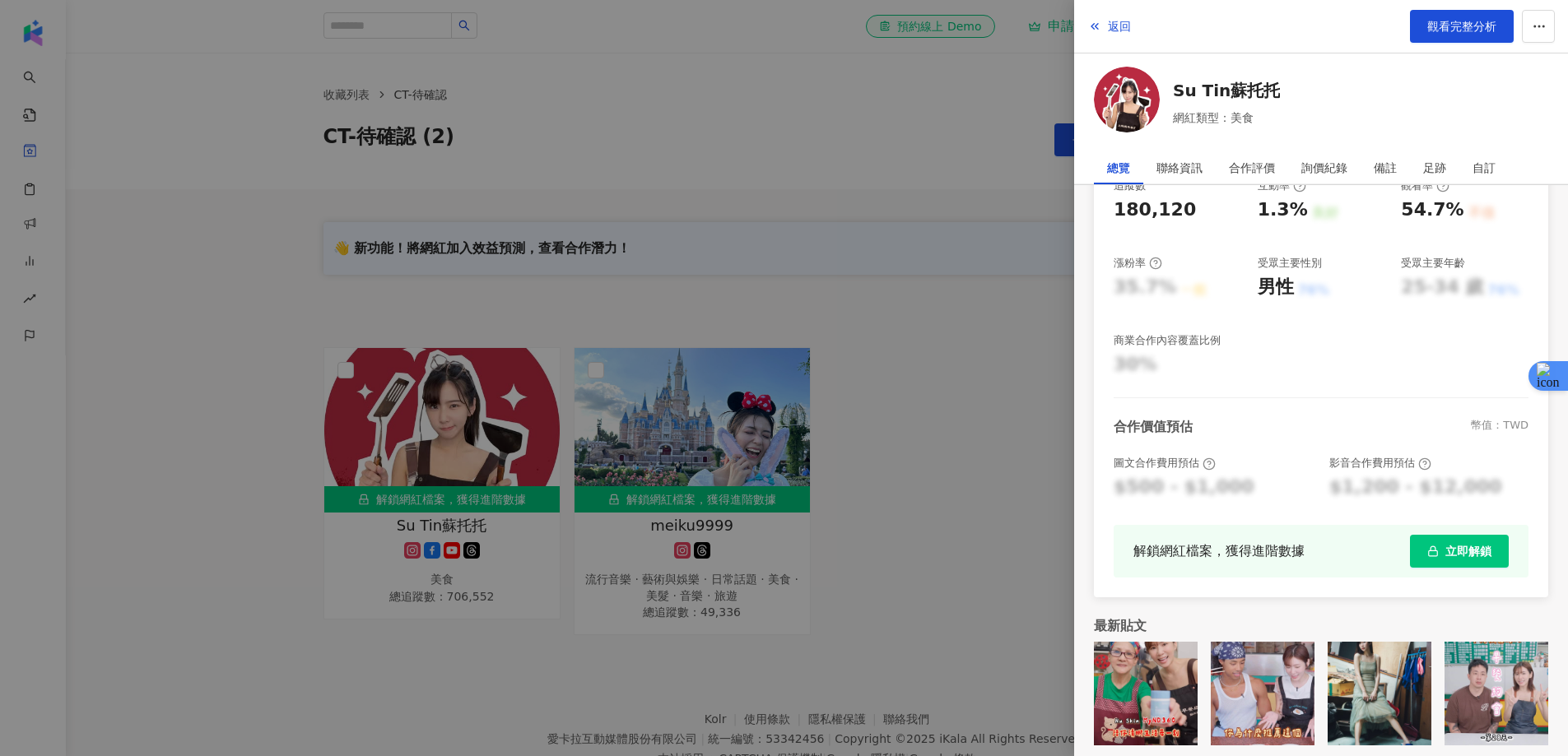
scroll to position [266, 0]
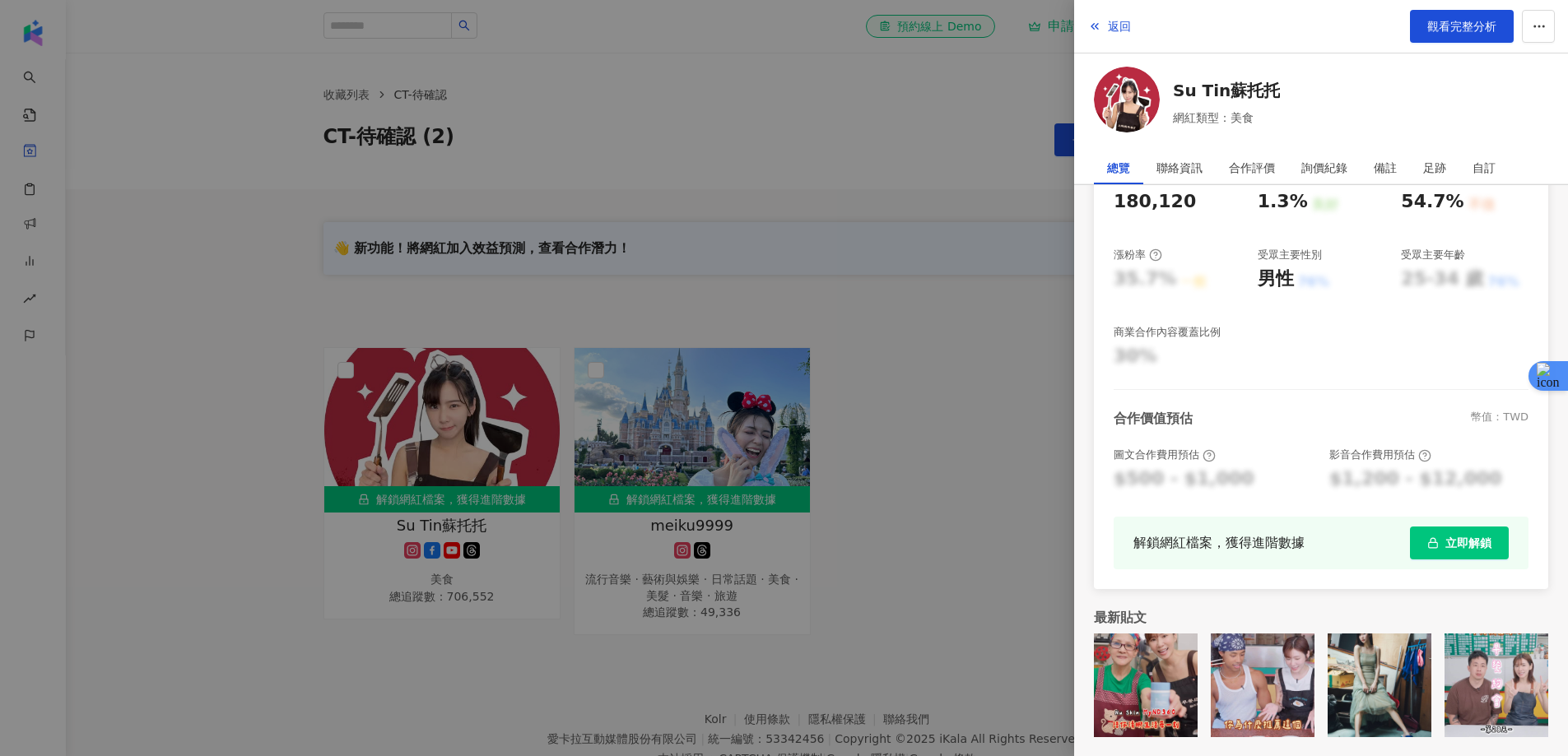
click at [881, 387] on div at bounding box center [784, 378] width 1568 height 756
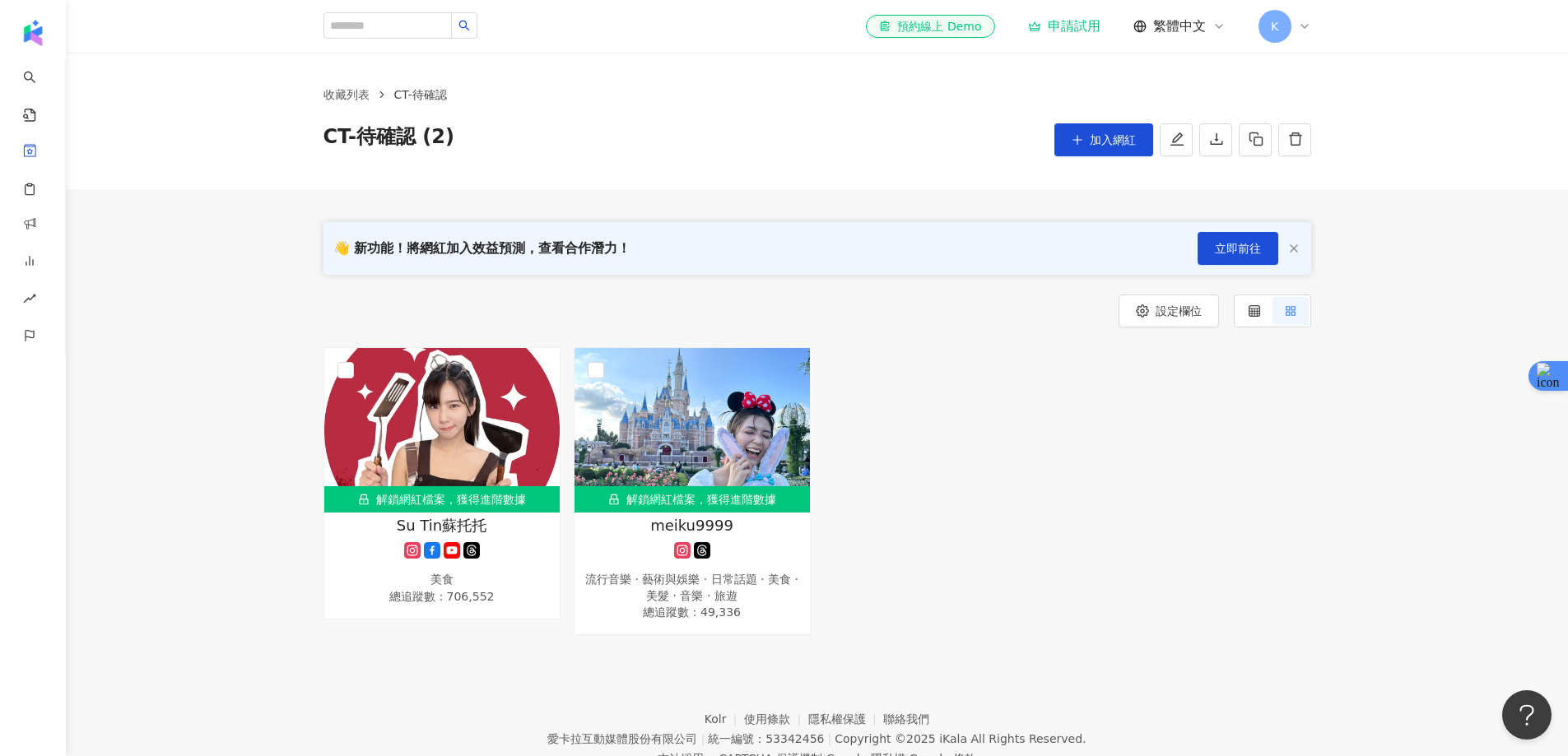
click at [1426, 242] on div "👋 新功能！將網紅加入效益預測，查看合作潛力！ 立即前往 設定欄位 解鎖網紅檔案，獲得進階數據 Su Tin蘇托托 美食 總追蹤數 ： 706,552 解鎖網…" at bounding box center [817, 412] width 1502 height 446
click at [1401, 178] on div "收藏列表 CT-待確認 CT-待確認 (2) 加入網紅" at bounding box center [817, 120] width 1502 height 136
click at [1399, 321] on div "設定欄位 解鎖網紅檔案，獲得進階數據 Su Tin蘇托托 美食 總追蹤數 ： 706,552 解鎖網紅檔案，獲得進階數據 meiku9999 流行音樂 · 藝…" at bounding box center [817, 465] width 1502 height 341
